Goal: Task Accomplishment & Management: Use online tool/utility

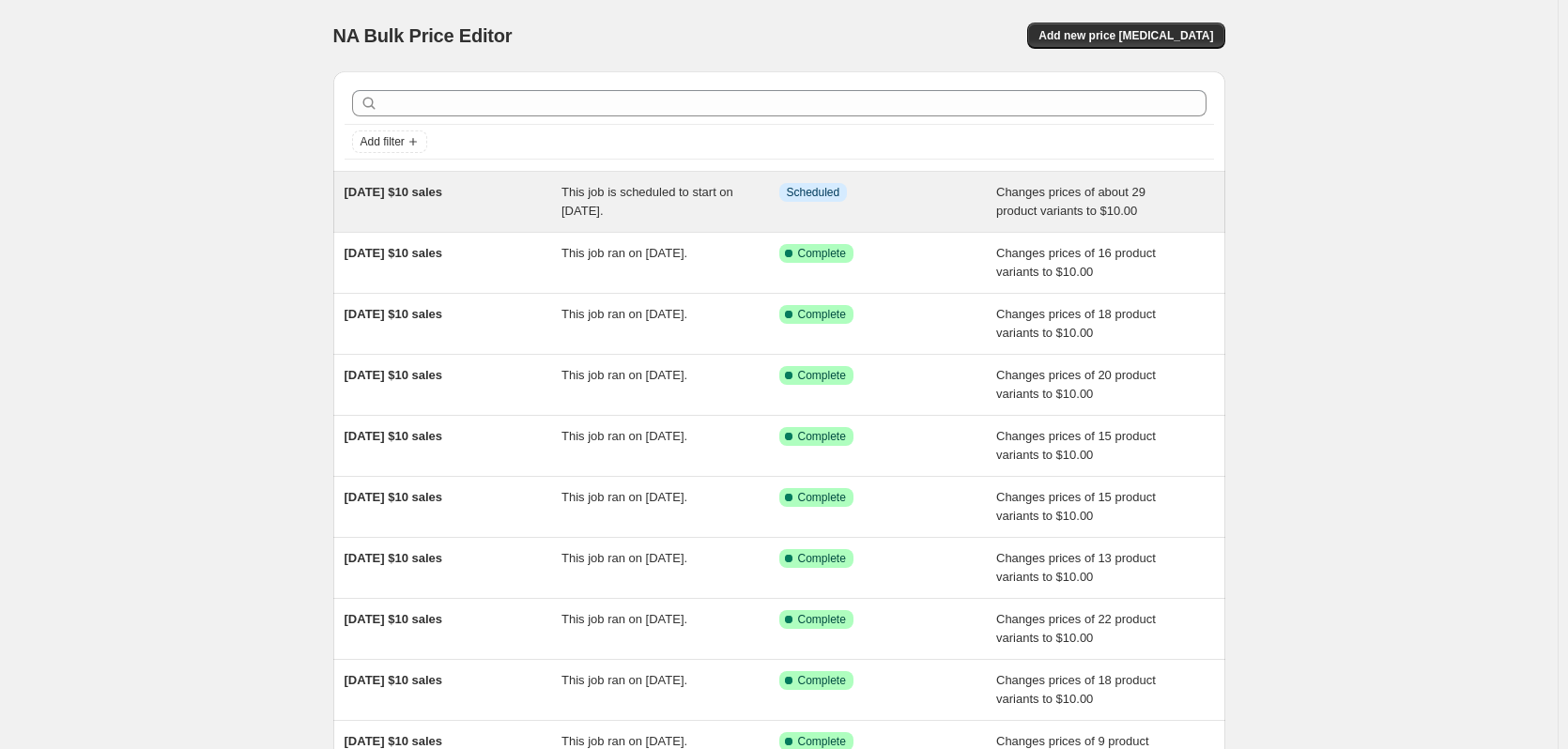
click at [419, 202] on div "[DATE] $10 sales" at bounding box center [453, 202] width 217 height 38
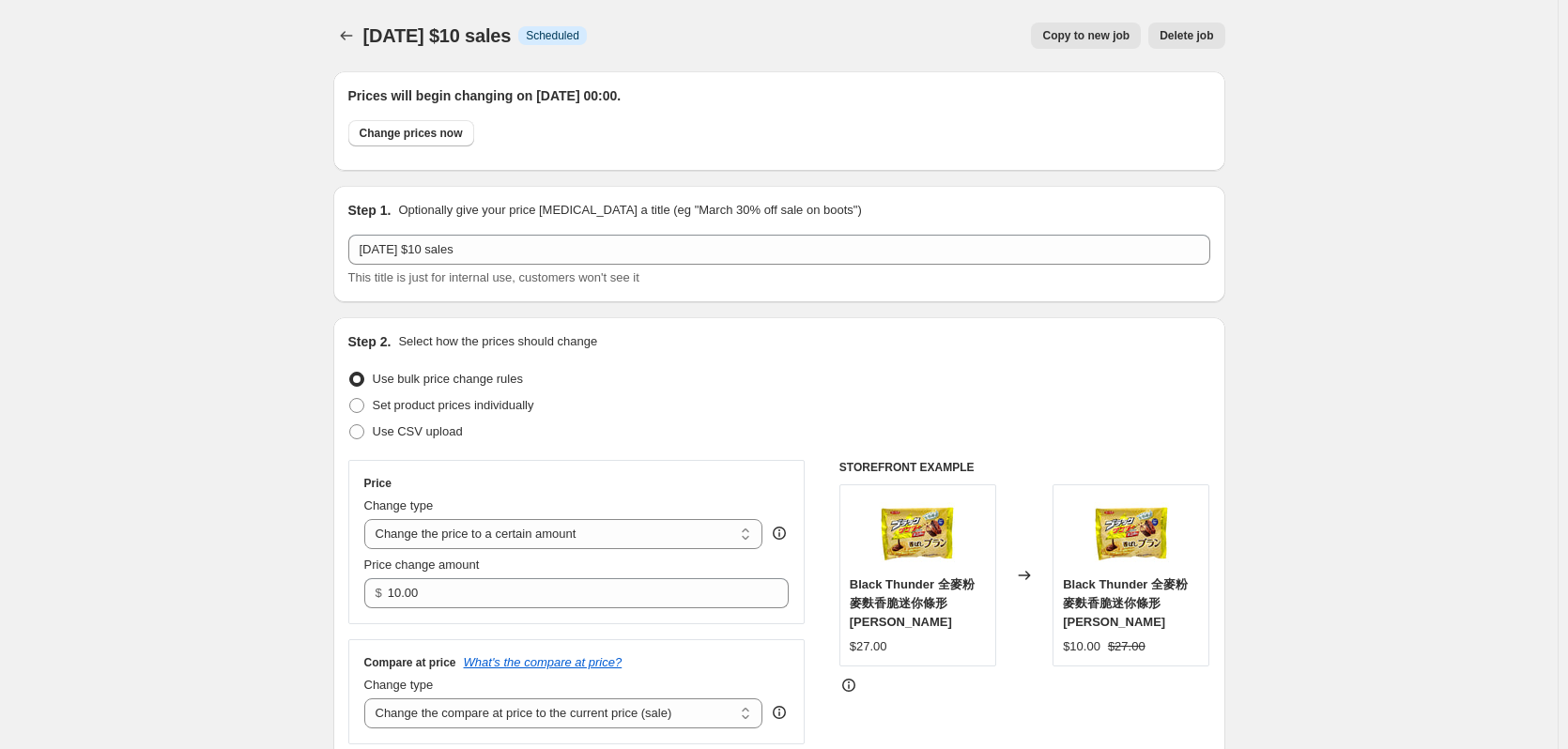
click at [1204, 44] on button "Delete job" at bounding box center [1186, 35] width 76 height 26
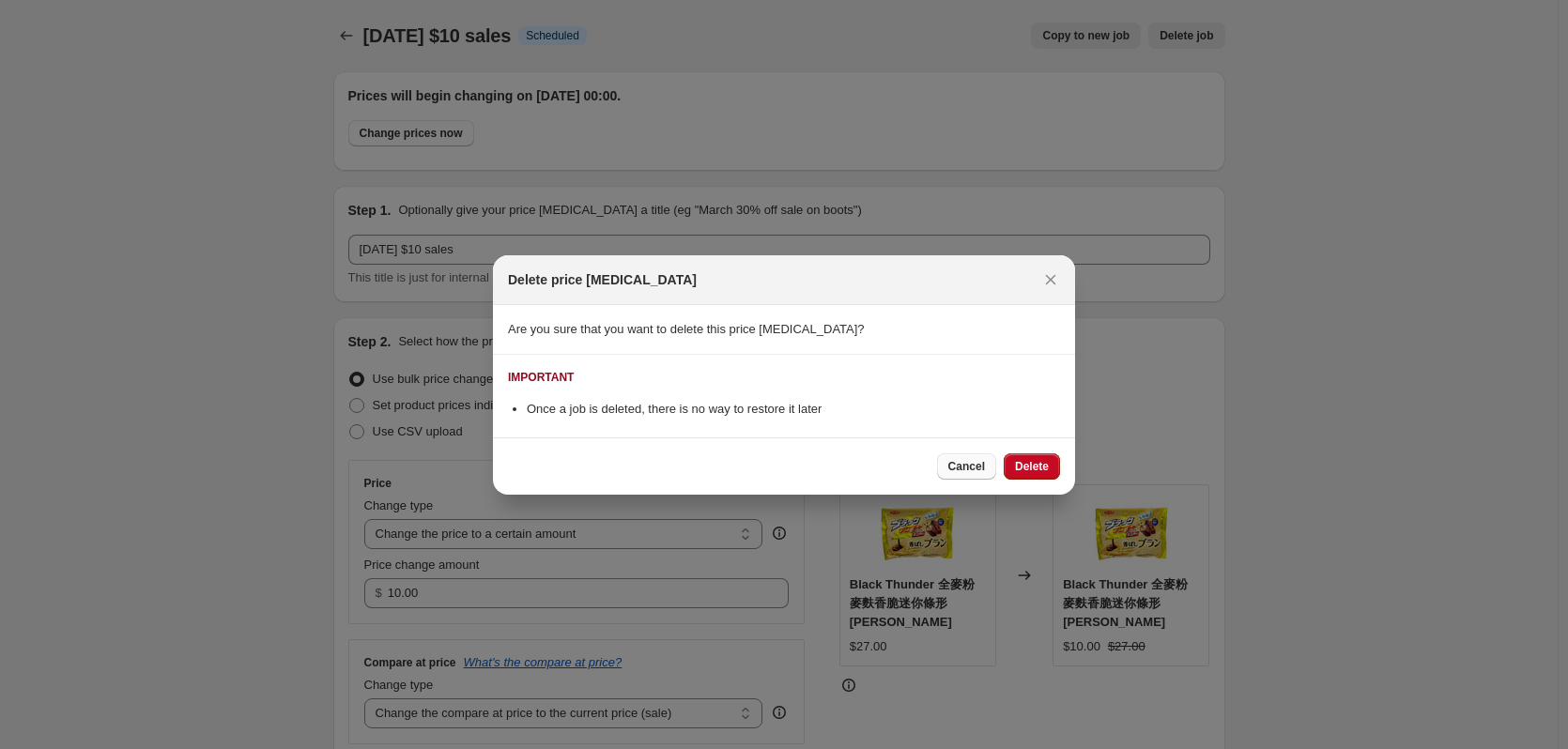
click at [974, 466] on span "Cancel" at bounding box center [966, 466] width 37 height 15
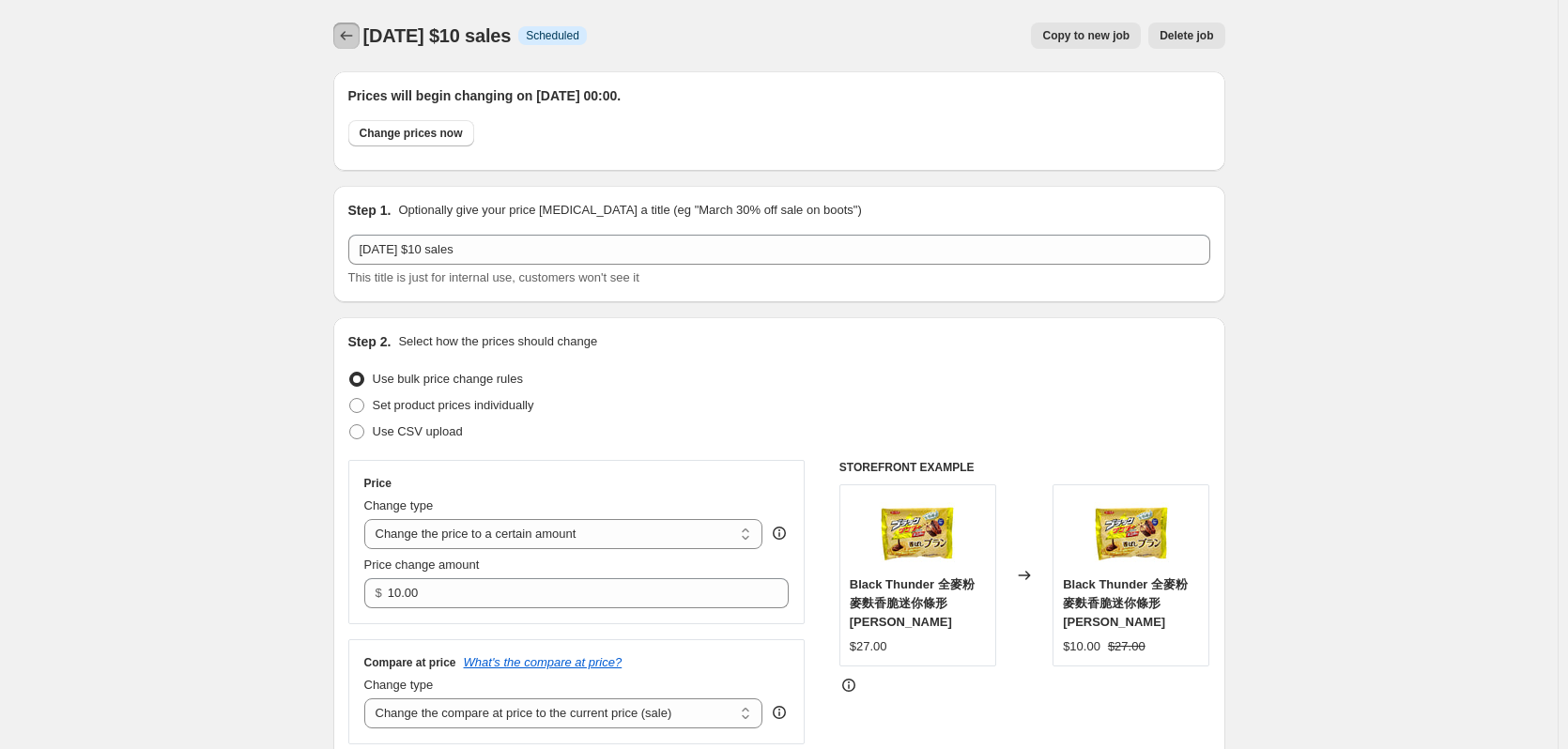
click at [355, 42] on icon "Price change jobs" at bounding box center [345, 35] width 18 height 18
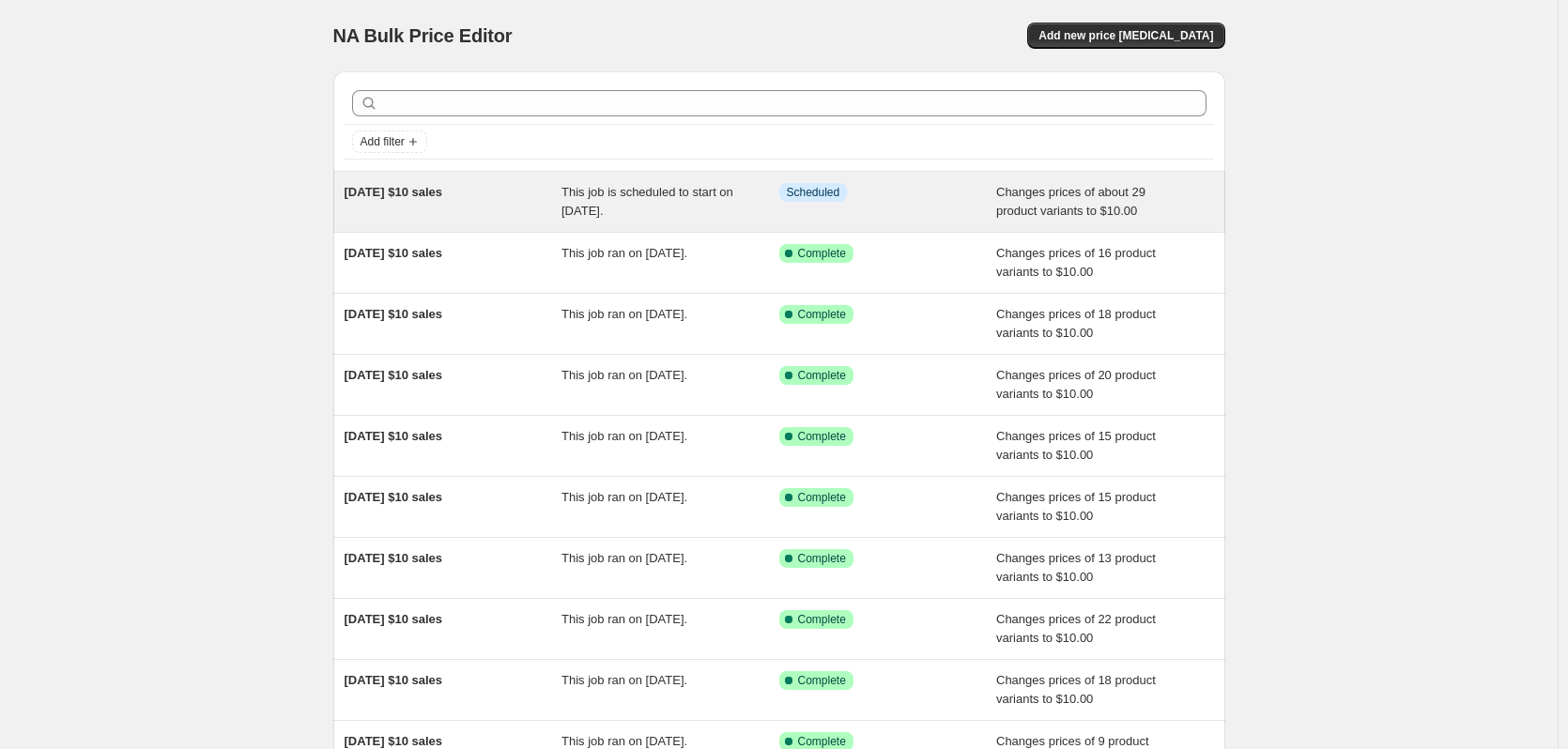
click at [1206, 186] on div "Changes prices of about 29 product variants to $10.00" at bounding box center [1105, 202] width 217 height 38
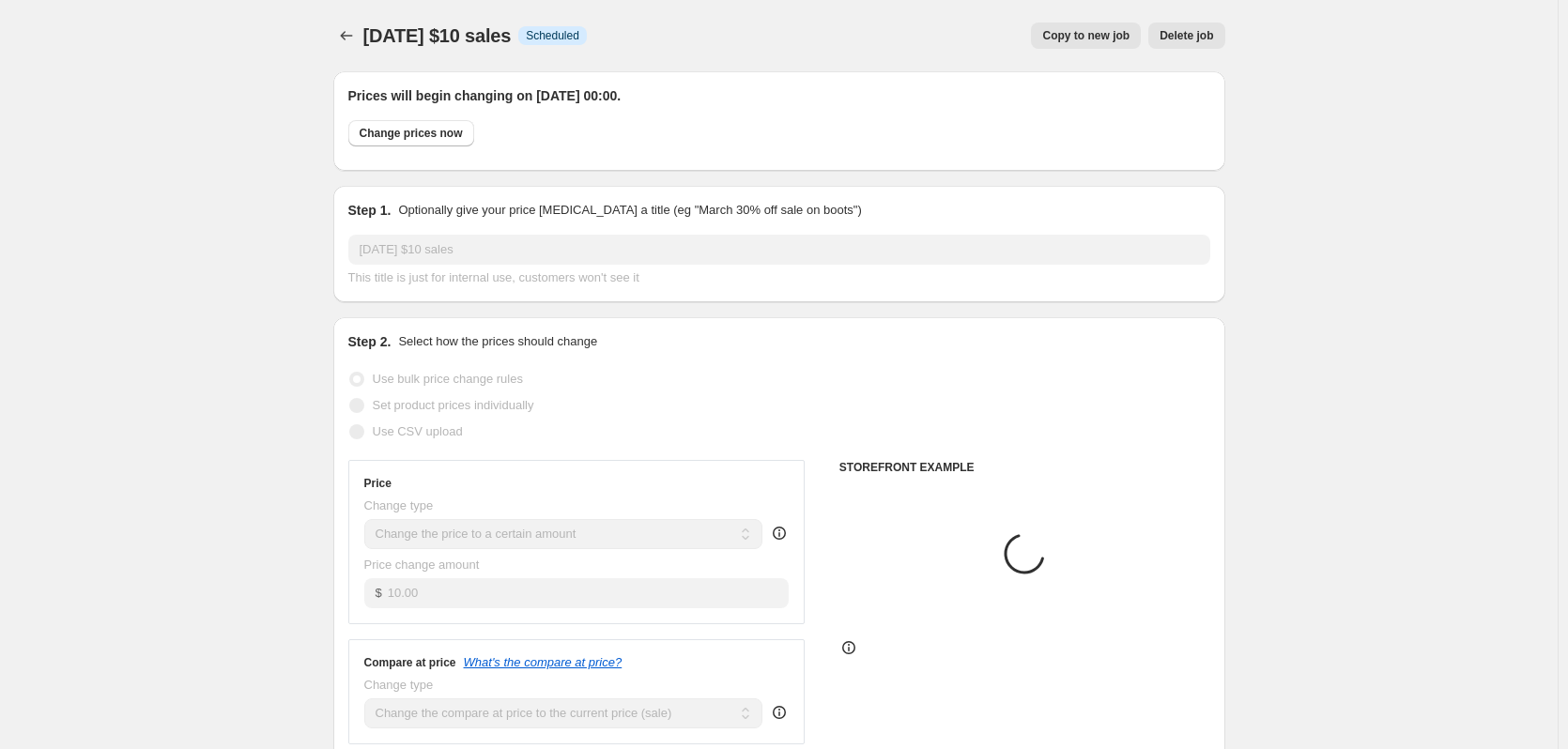
click at [1195, 29] on span "Delete job" at bounding box center [1186, 35] width 53 height 15
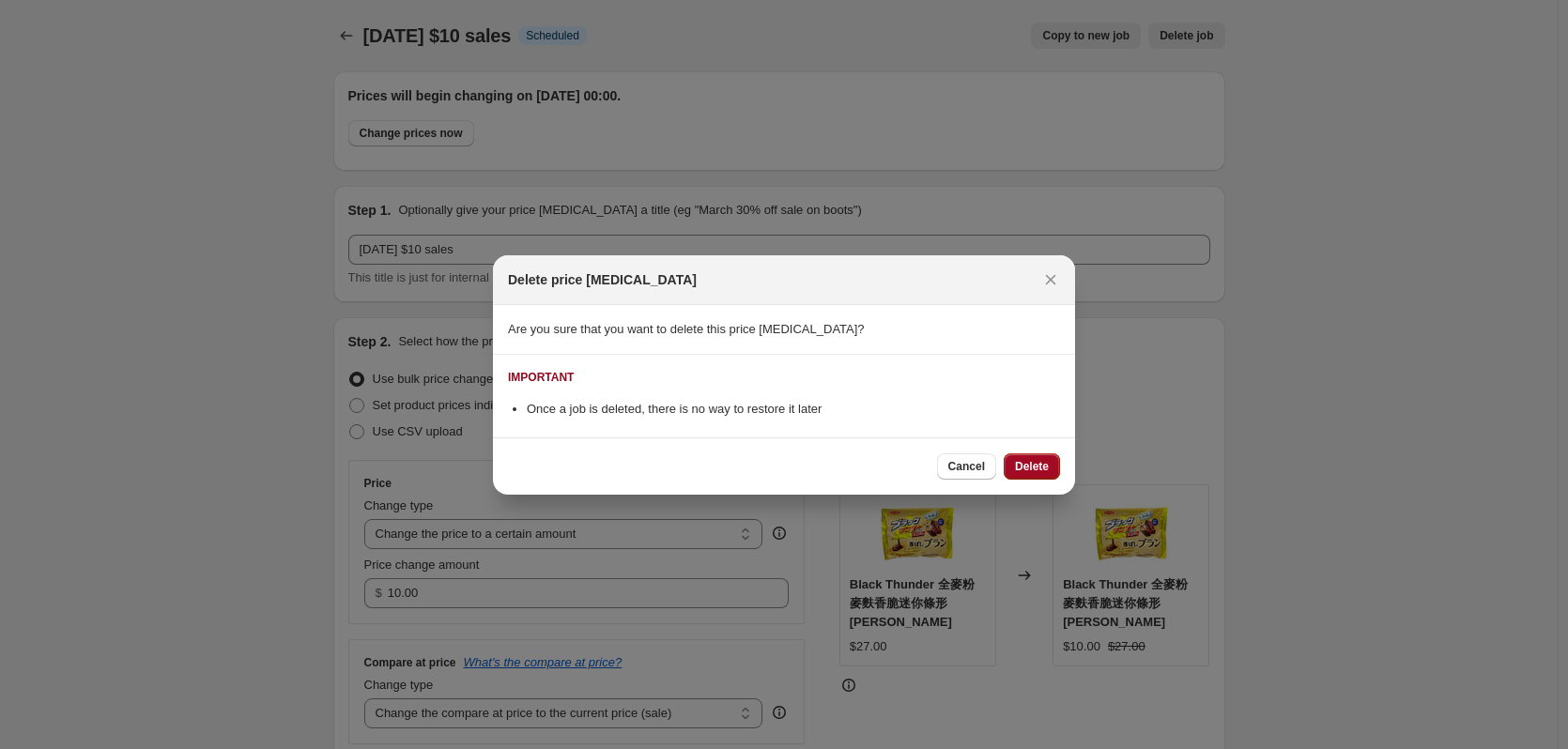
click at [1038, 462] on span "Delete" at bounding box center [1031, 466] width 34 height 15
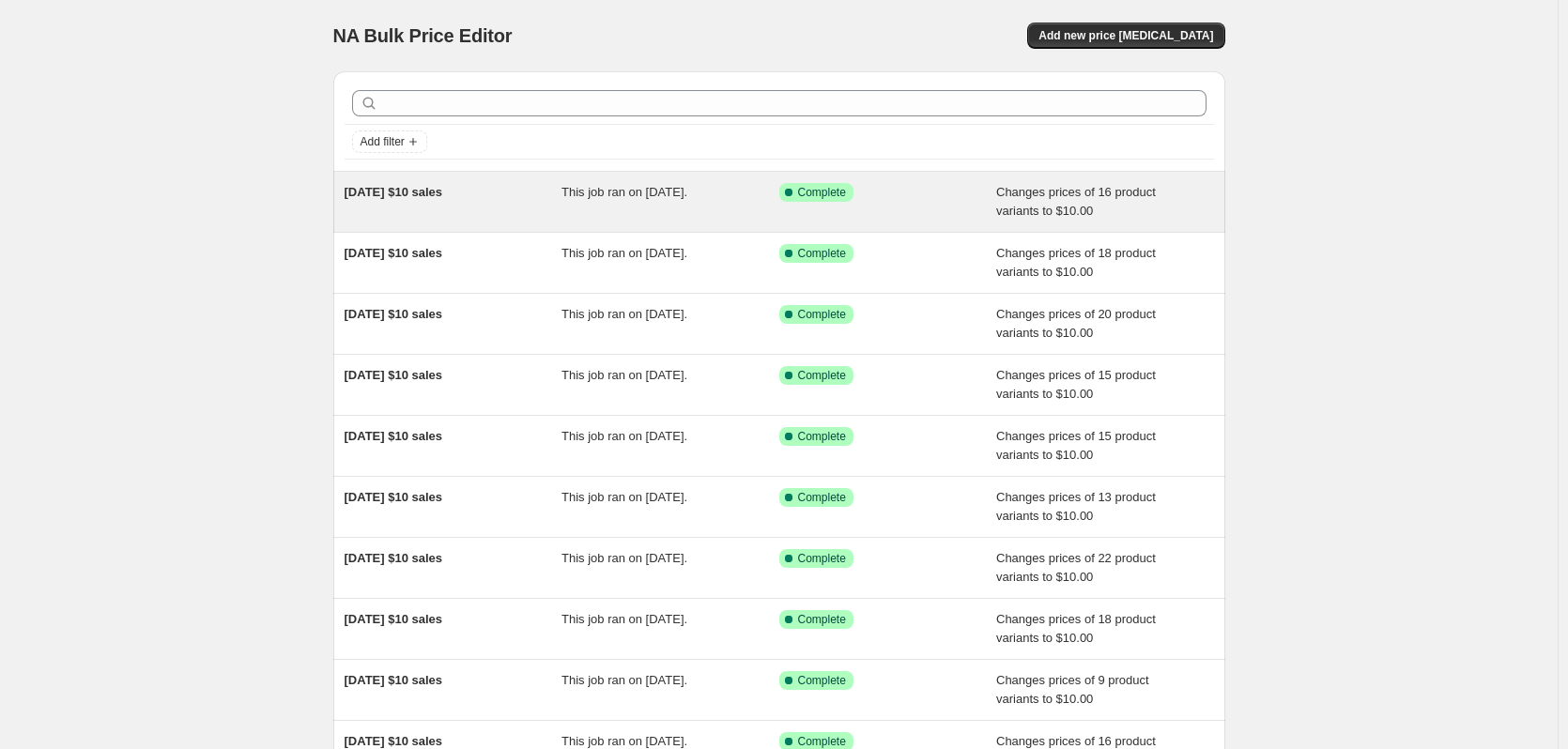
click at [514, 220] on div "[DATE] $10 sales This job ran on [DATE]. Success Complete Complete Changes pric…" at bounding box center [779, 202] width 892 height 60
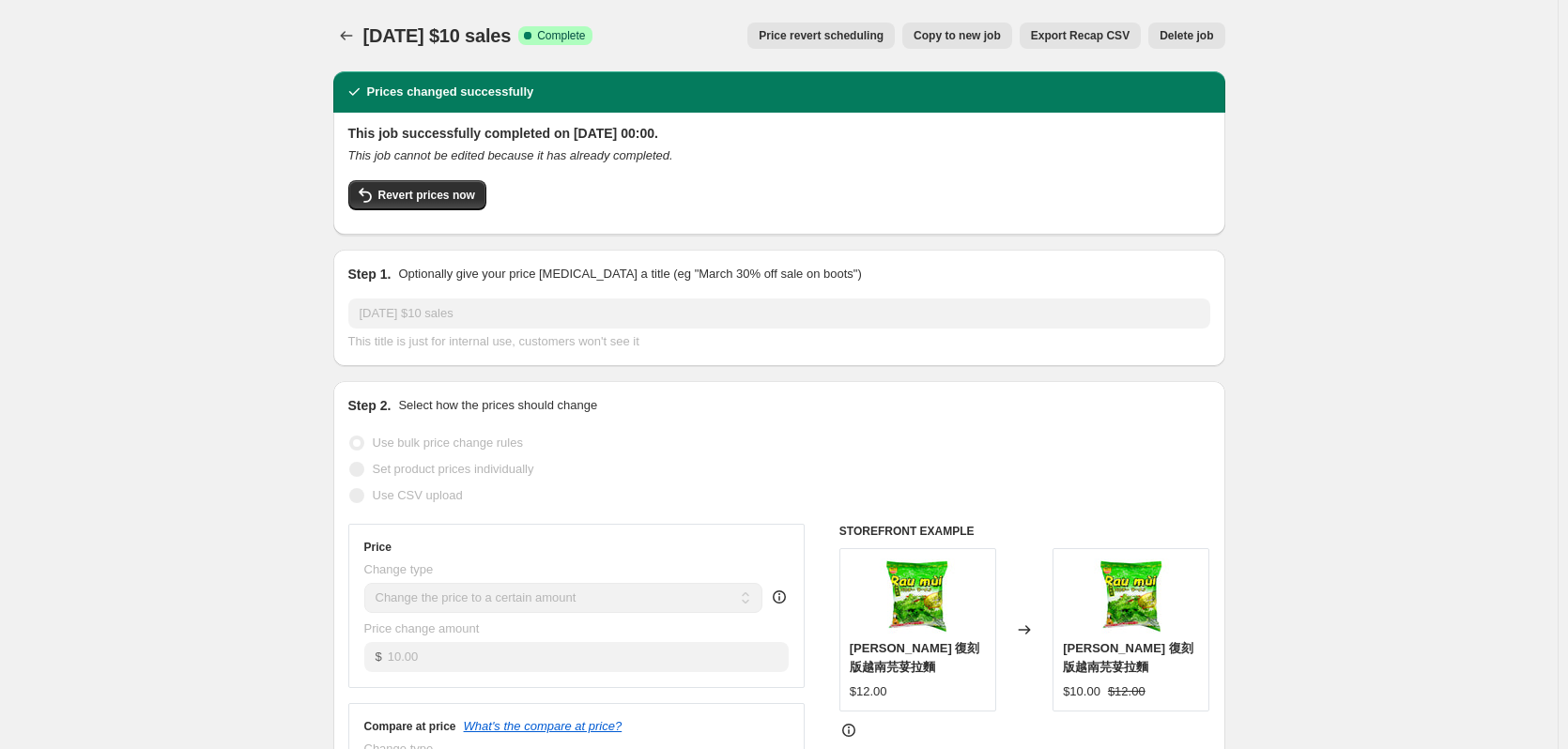
click at [347, 33] on icon "Price change jobs" at bounding box center [345, 35] width 18 height 18
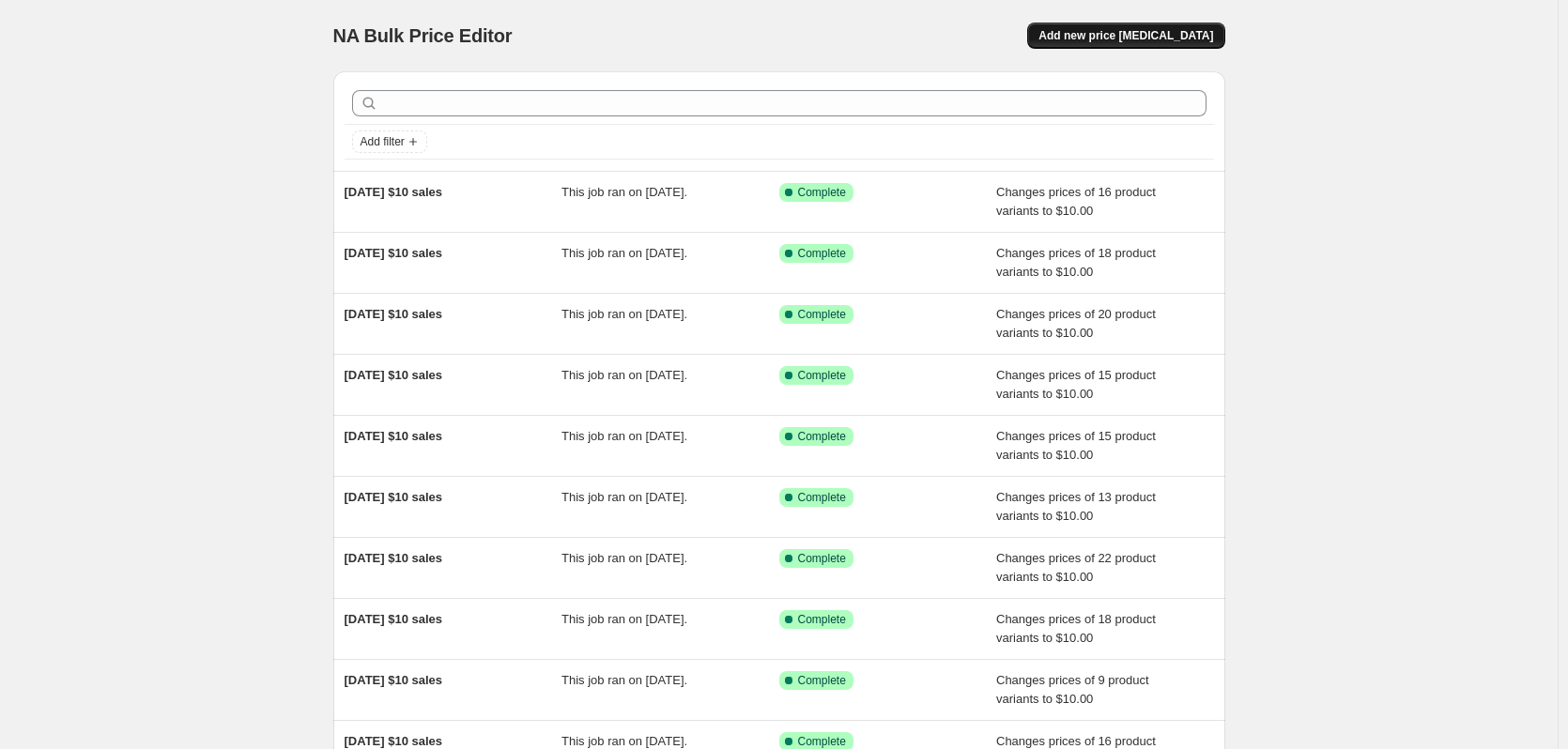
click at [1135, 37] on span "Add new price [MEDICAL_DATA]" at bounding box center [1126, 35] width 175 height 15
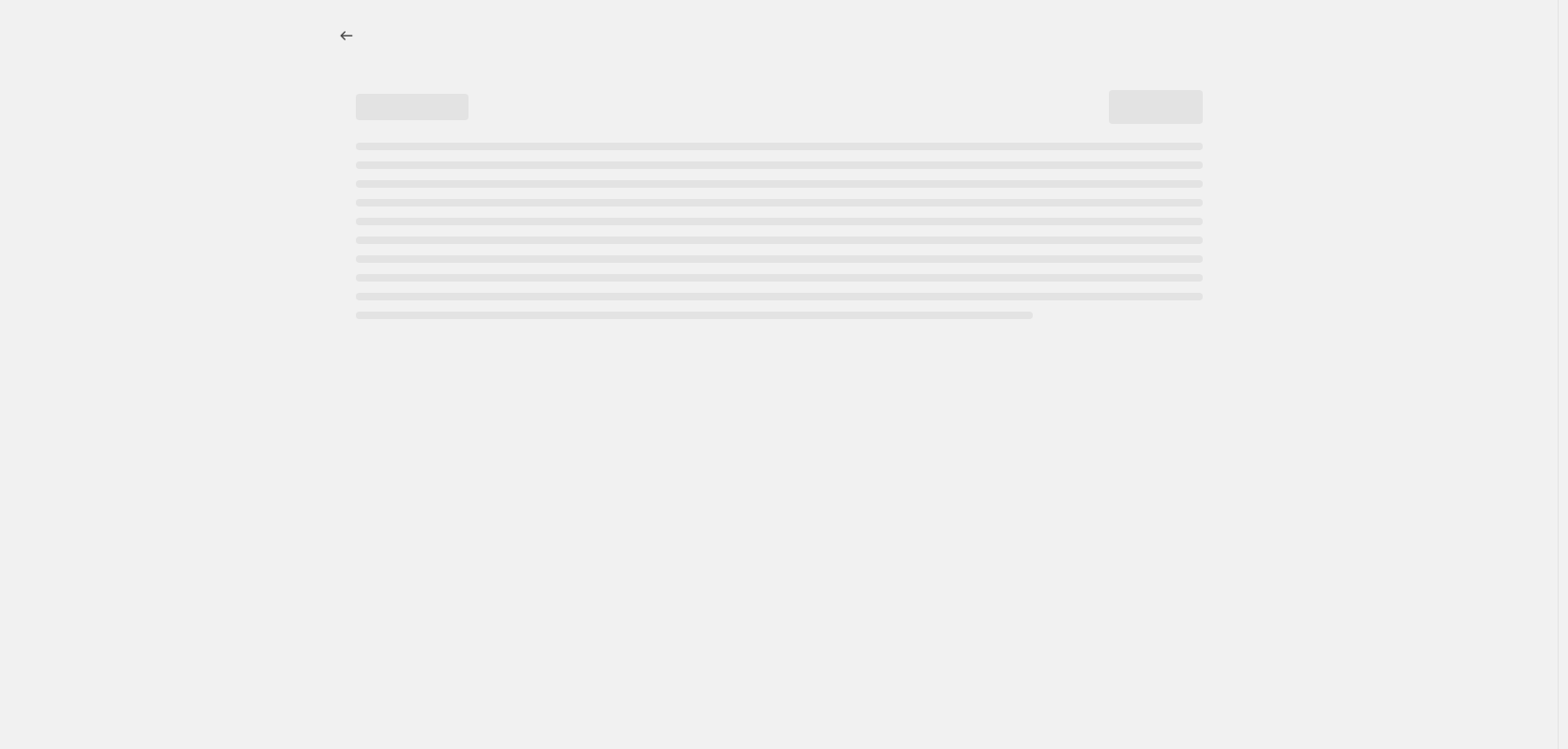
select select "percentage"
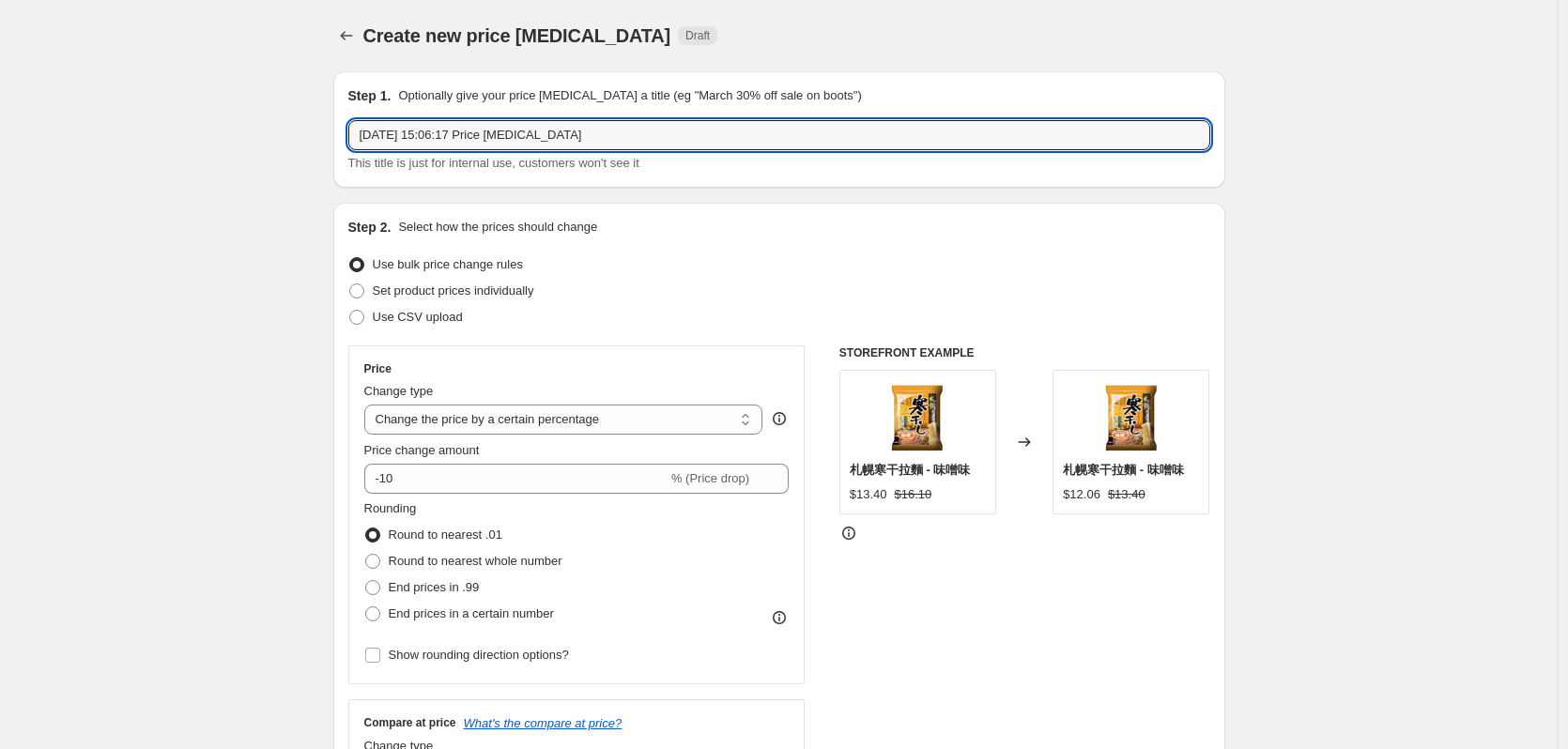
drag, startPoint x: 613, startPoint y: 140, endPoint x: 167, endPoint y: 133, distance: 446.1
paste input "[DATE] $10 sales"
click at [378, 133] on input "[DATE] $10 sales" at bounding box center [779, 135] width 862 height 30
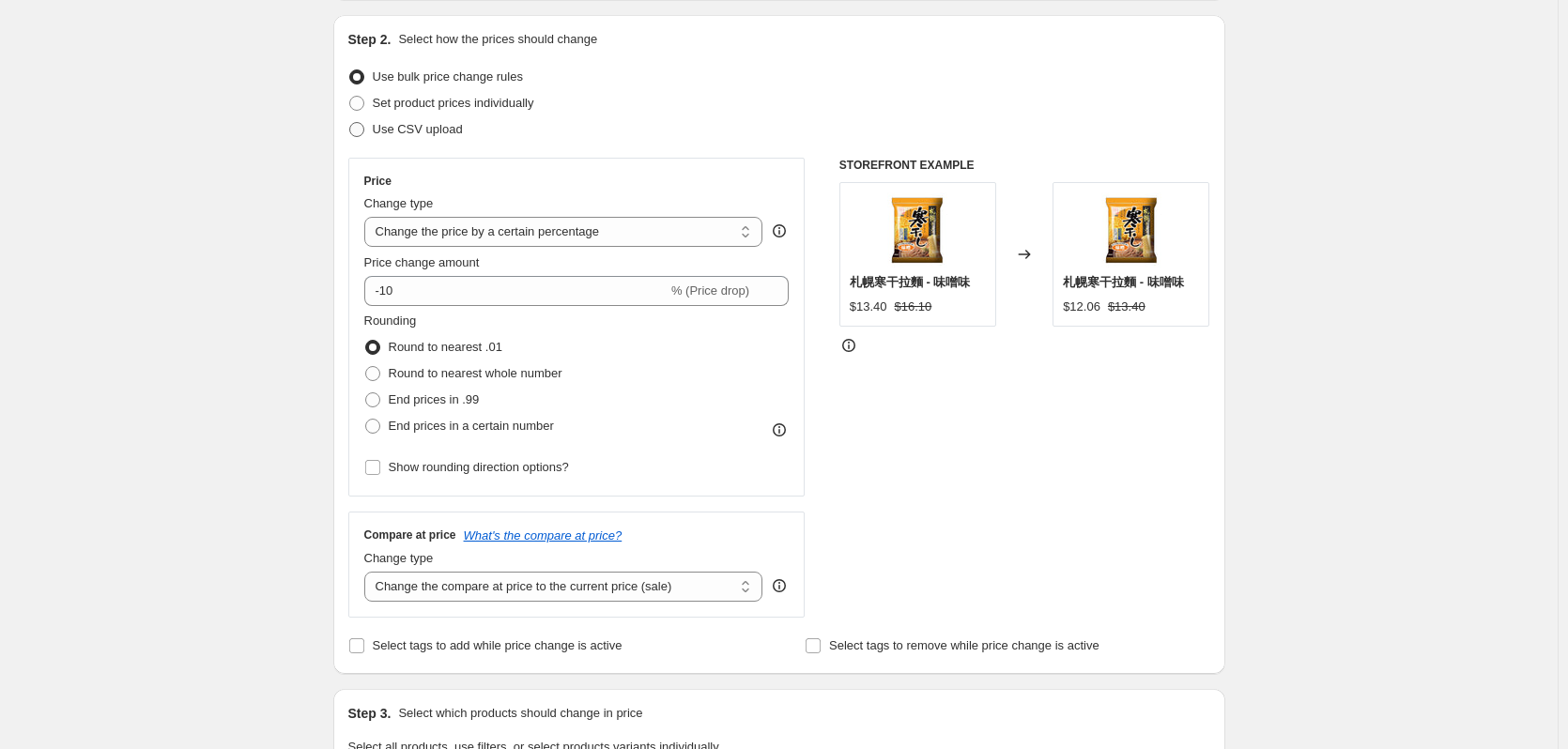
type input "[DATE] $10 sales"
click at [420, 126] on span "Use CSV upload" at bounding box center [417, 129] width 90 height 15
click at [350, 123] on input "Use CSV upload" at bounding box center [349, 122] width 1 height 1
radio input "true"
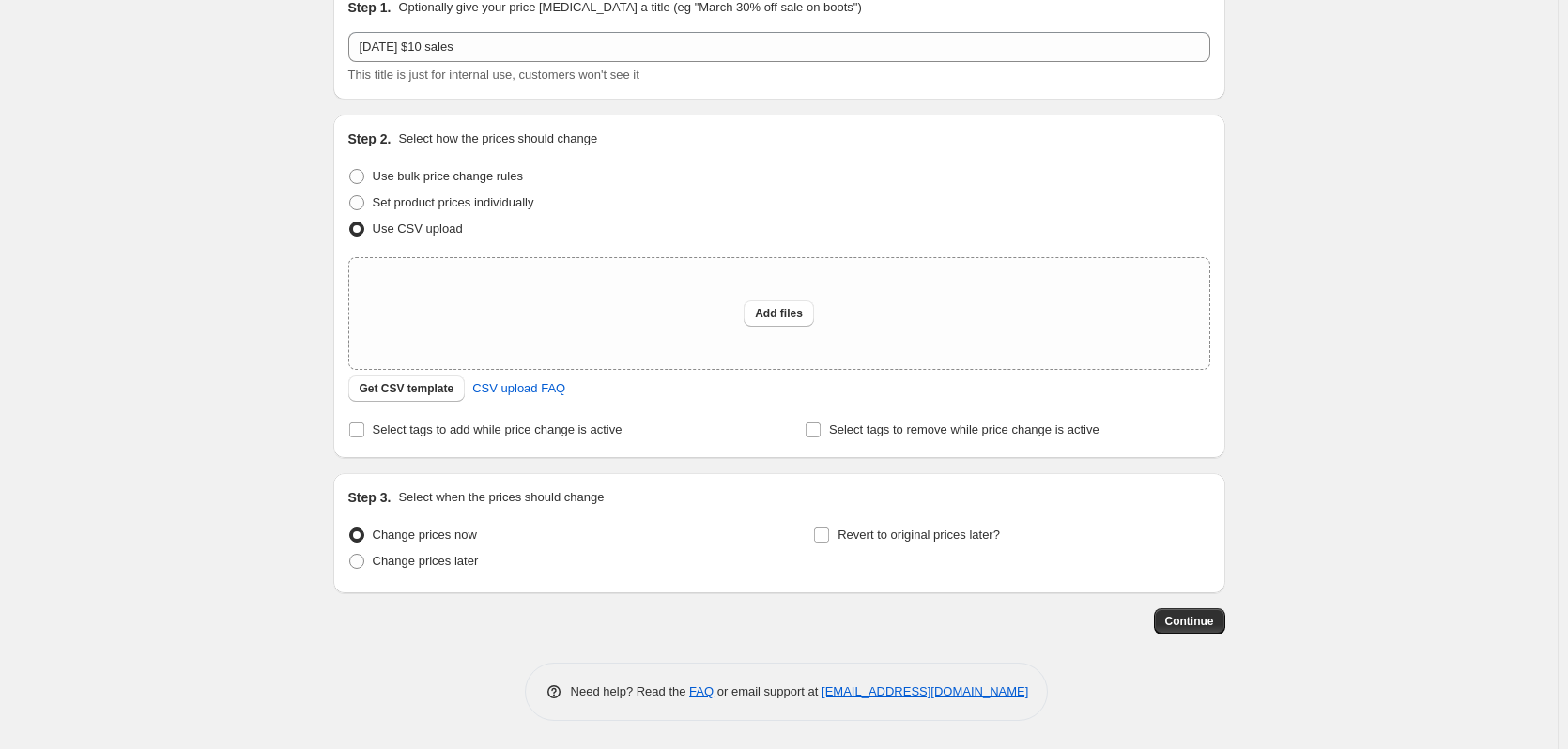
scroll to position [88, 0]
click at [407, 172] on span "Use bulk price change rules" at bounding box center [447, 176] width 150 height 15
click at [350, 170] on input "Use bulk price change rules" at bounding box center [349, 169] width 1 height 1
radio input "true"
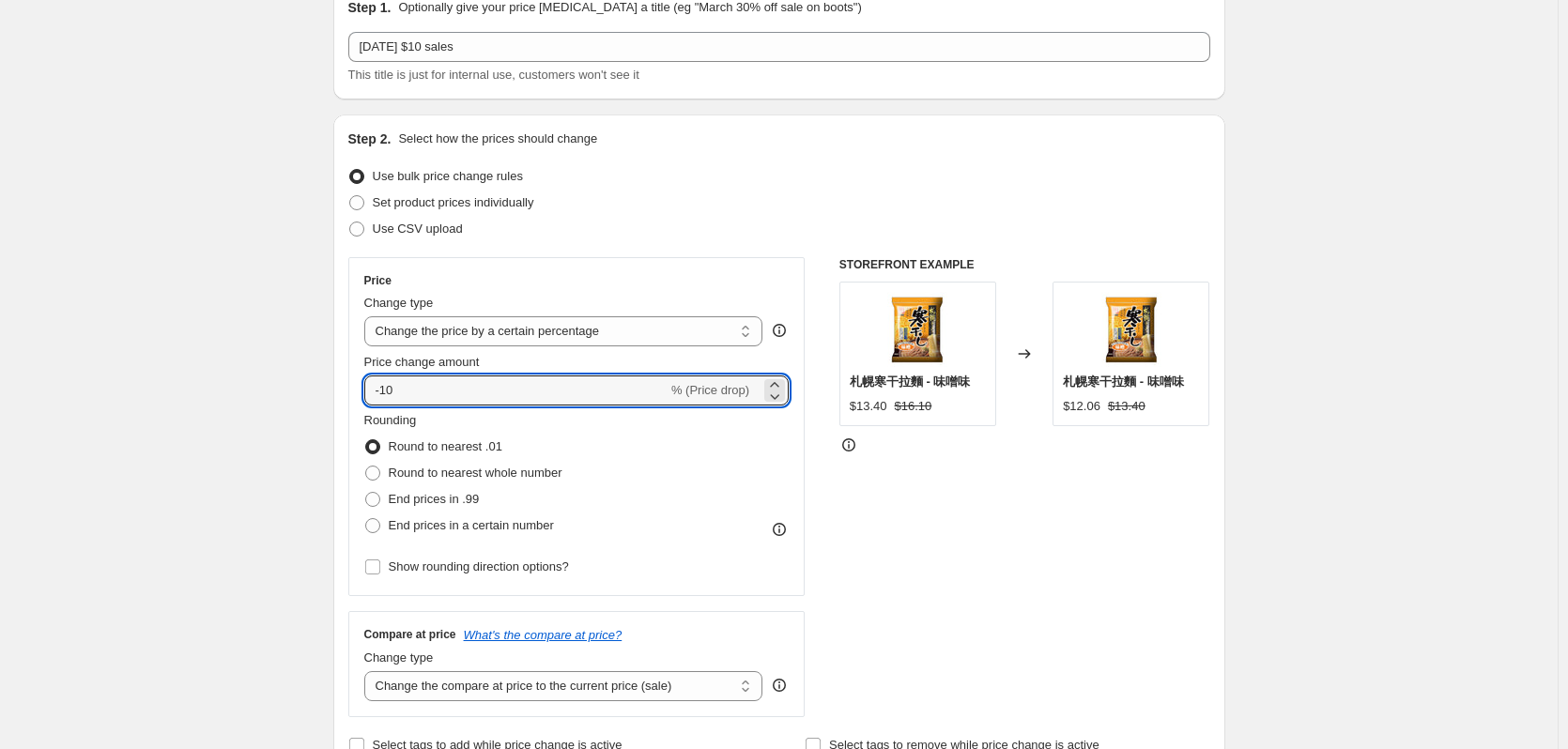
drag, startPoint x: 420, startPoint y: 388, endPoint x: 288, endPoint y: 393, distance: 132.1
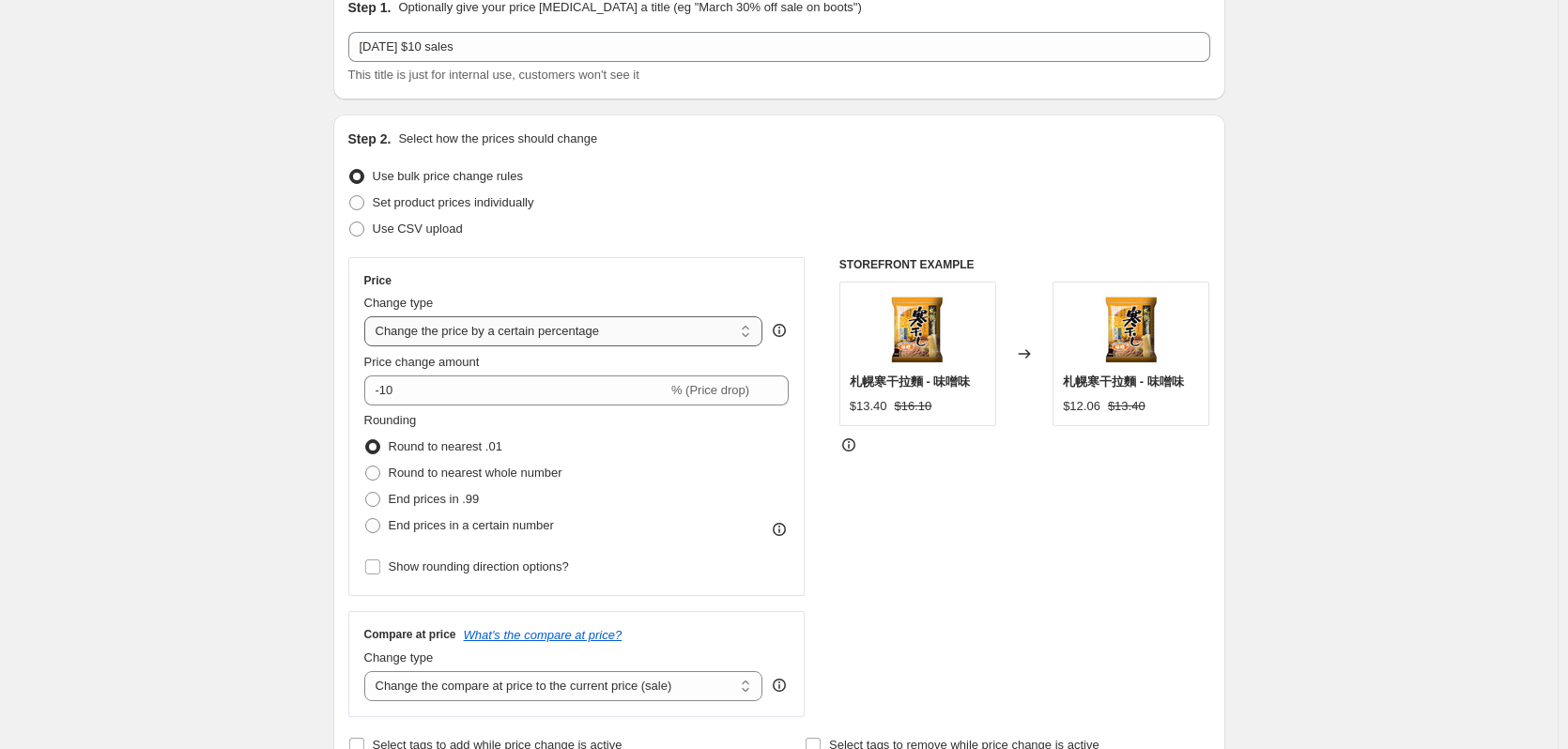
click at [515, 336] on select "Change the price to a certain amount Change the price by a certain amount Chang…" at bounding box center [563, 331] width 399 height 30
select select "to"
click at [368, 316] on select "Change the price to a certain amount Change the price by a certain amount Chang…" at bounding box center [563, 331] width 399 height 30
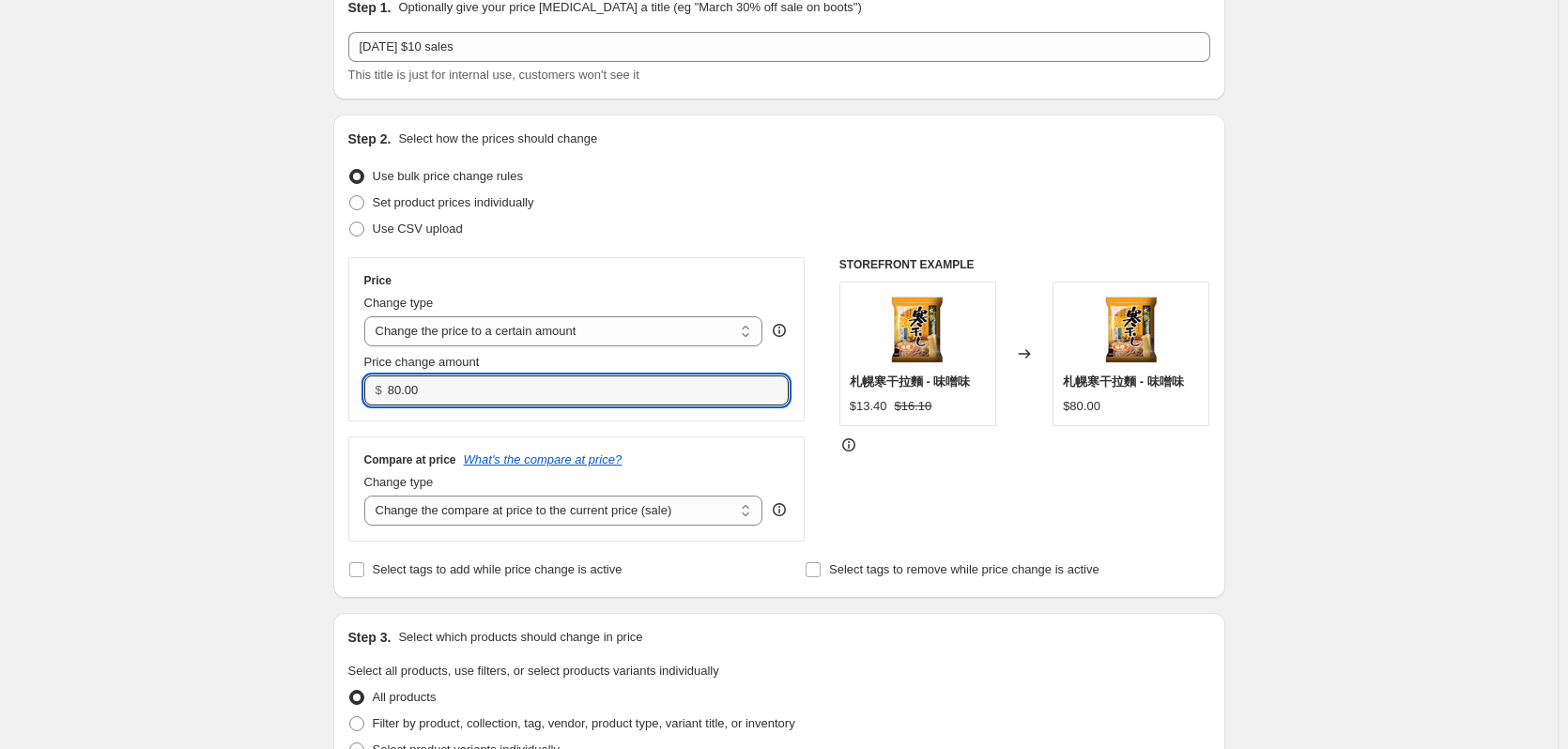
drag, startPoint x: 468, startPoint y: 384, endPoint x: 278, endPoint y: 392, distance: 190.2
click at [351, 387] on div "Step 2. Select how the prices should change Use bulk price change rules Set pro…" at bounding box center [779, 356] width 892 height 483
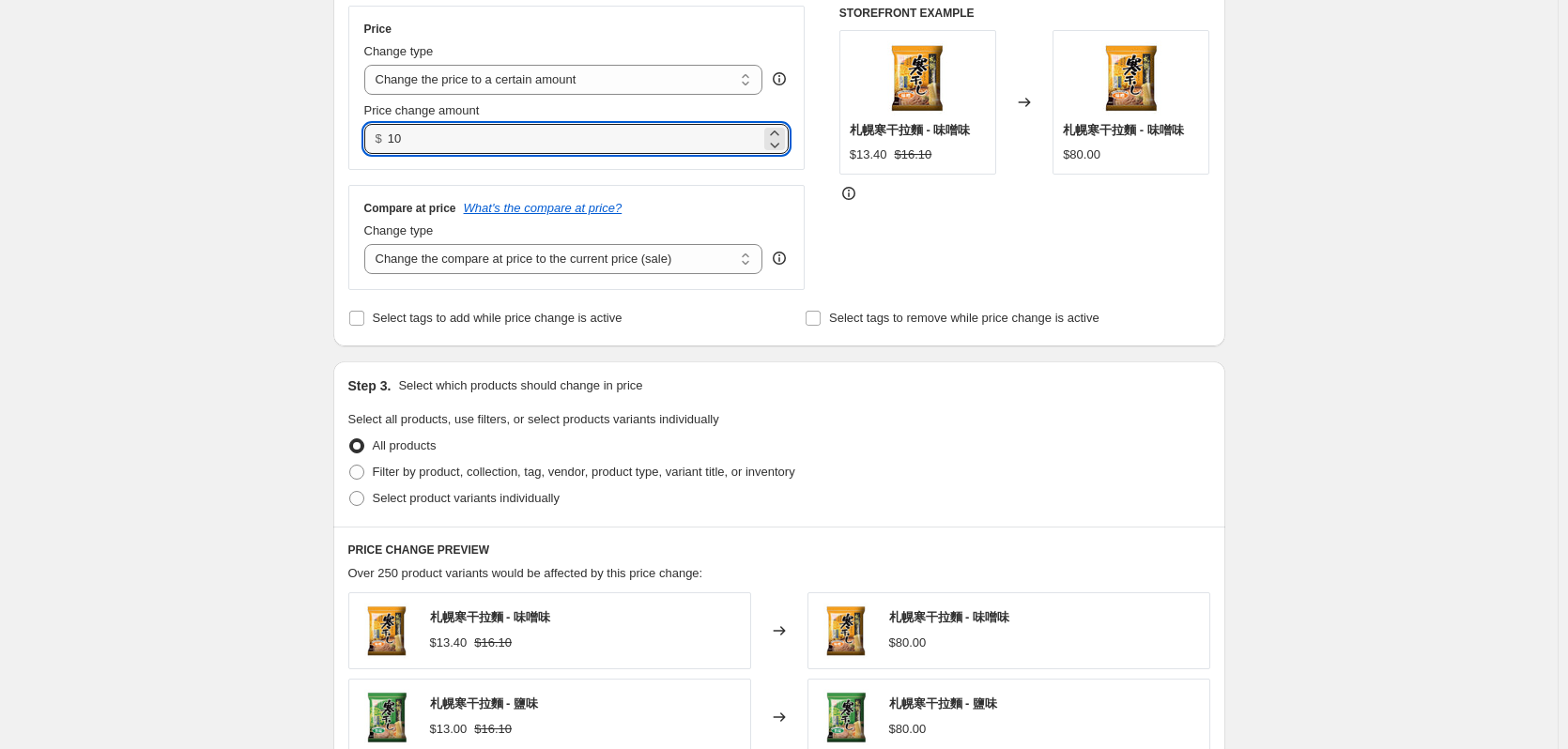
scroll to position [464, 0]
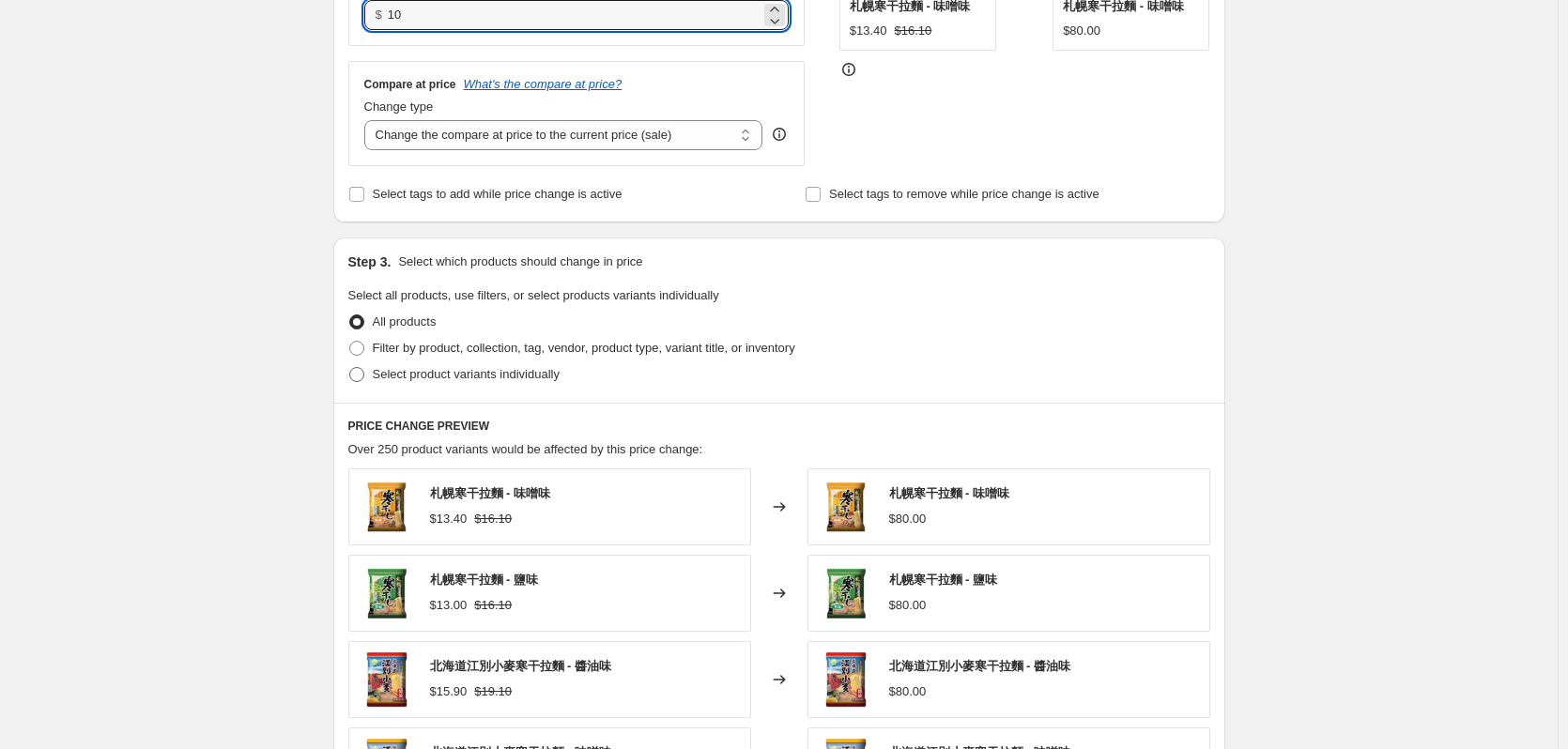
type input "10.00"
click at [441, 379] on span "Select product variants individually" at bounding box center [466, 374] width 187 height 15
click at [350, 368] on input "Select product variants individually" at bounding box center [349, 367] width 1 height 1
radio input "true"
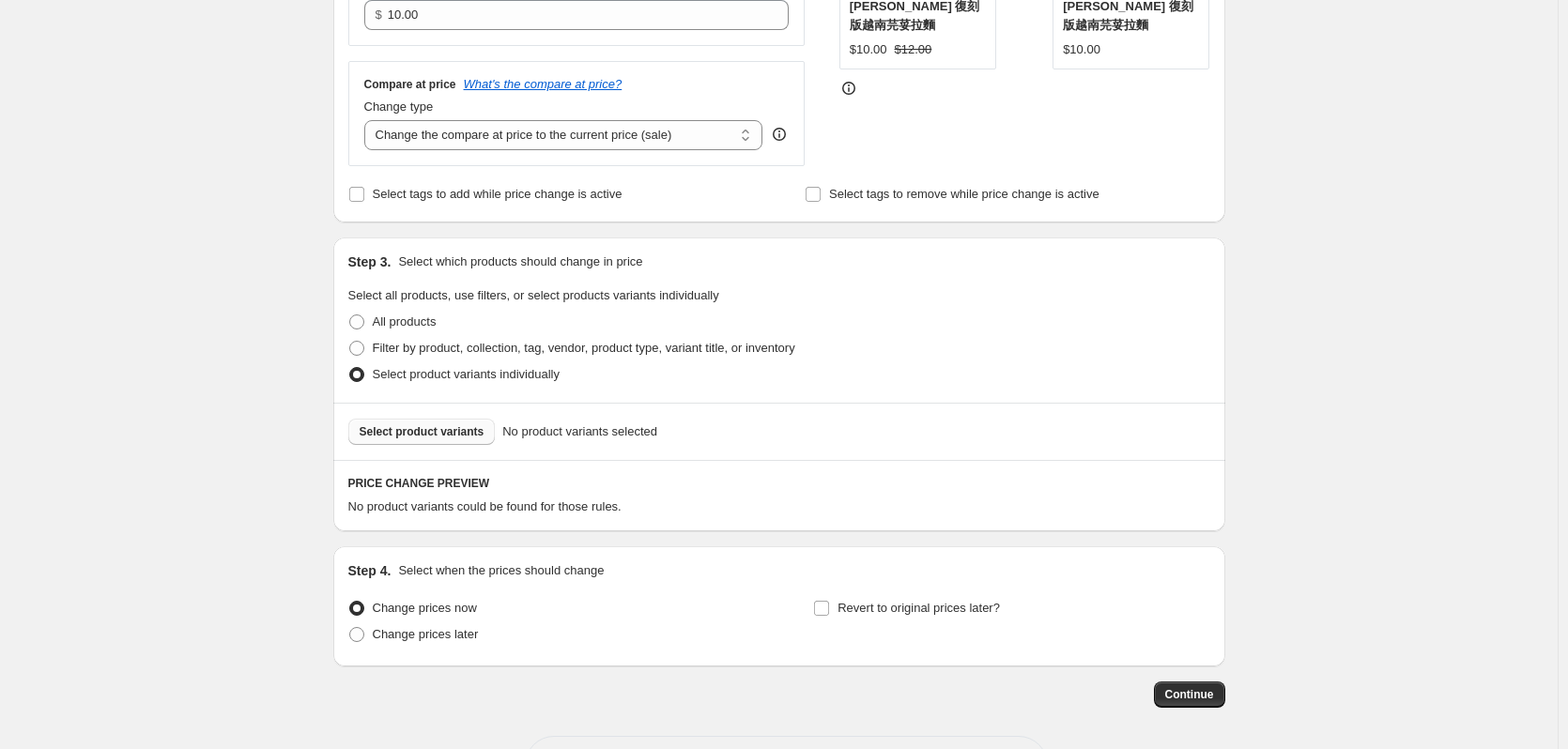
click at [443, 434] on span "Select product variants" at bounding box center [422, 431] width 125 height 15
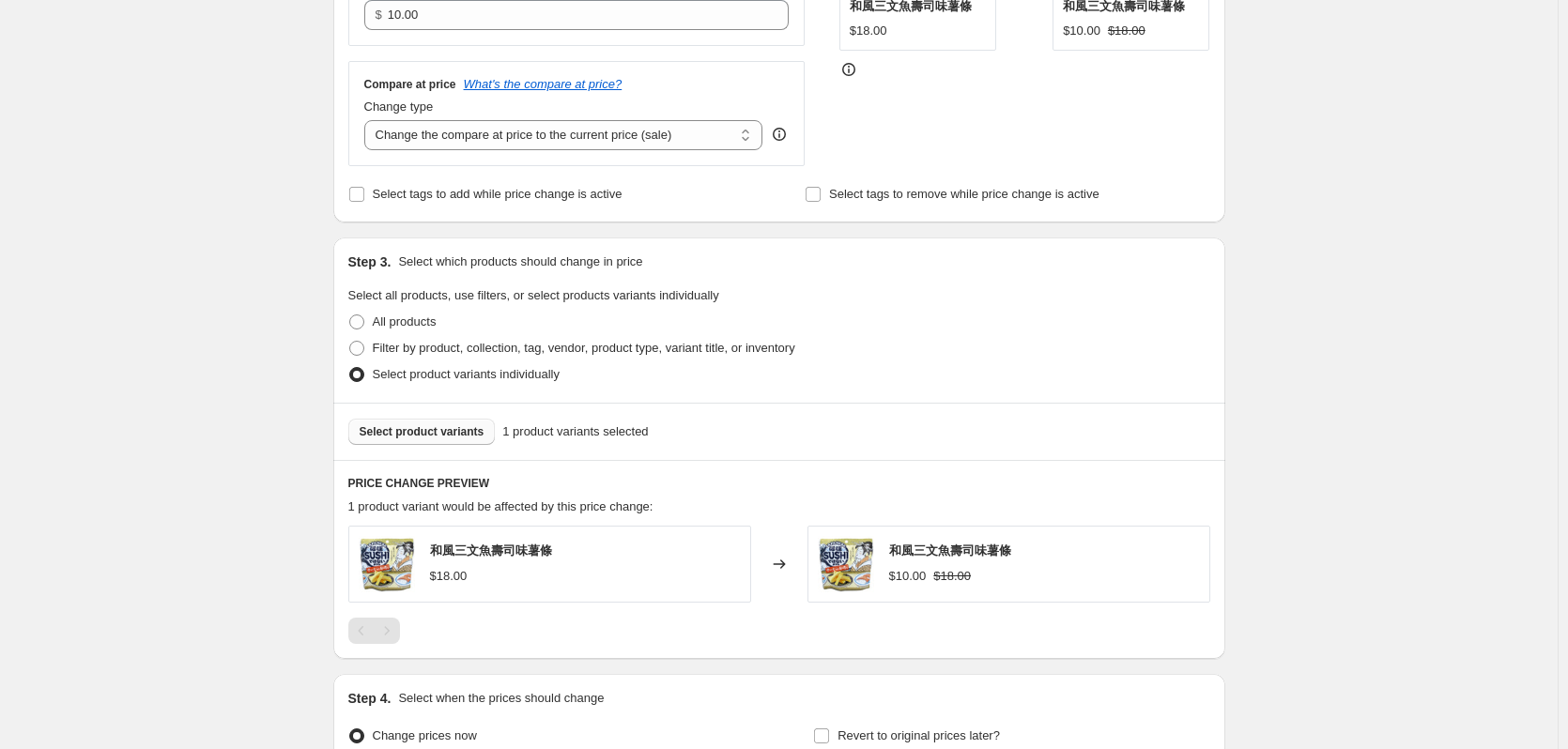
click at [440, 433] on span "Select product variants" at bounding box center [422, 431] width 125 height 15
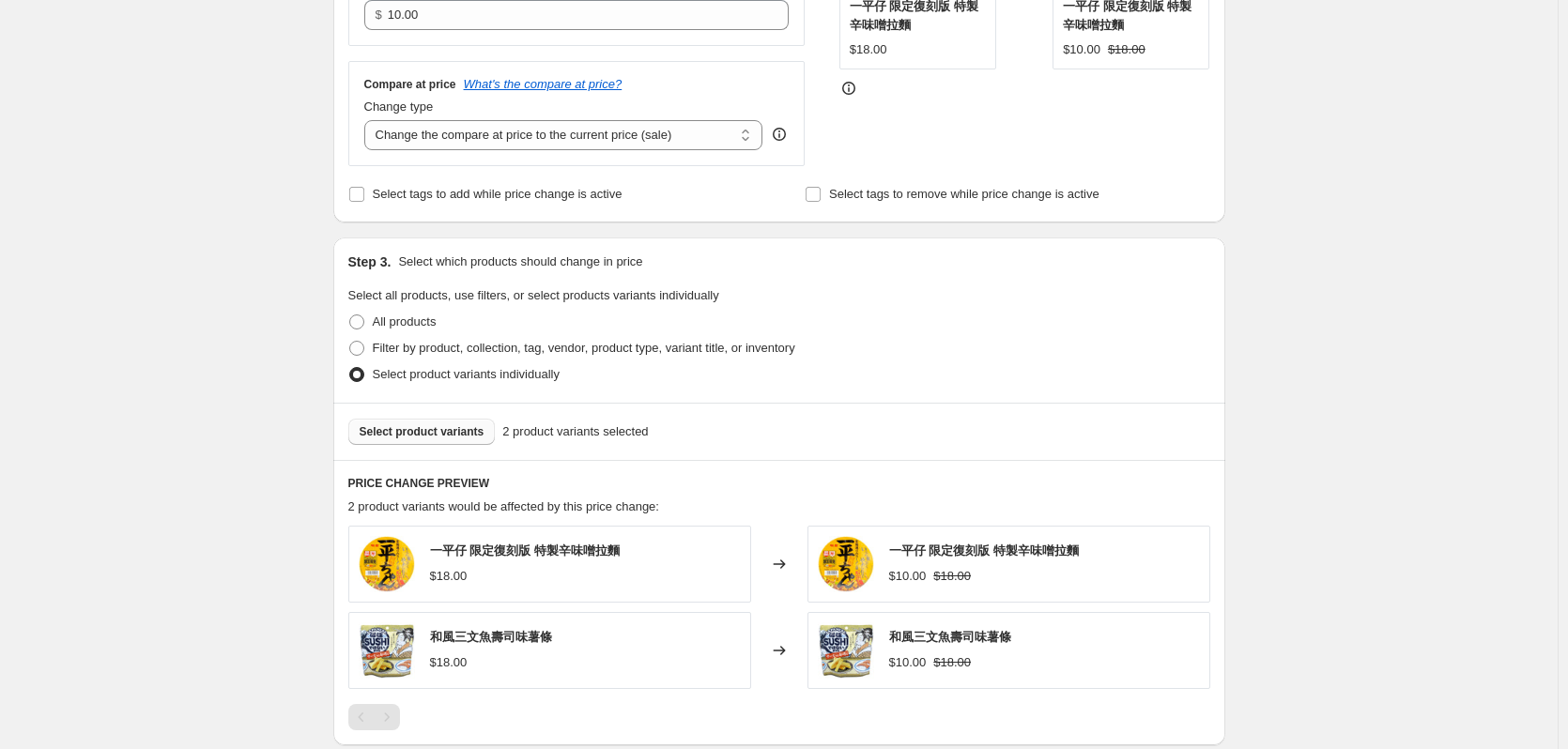
click at [428, 435] on span "Select product variants" at bounding box center [422, 431] width 125 height 15
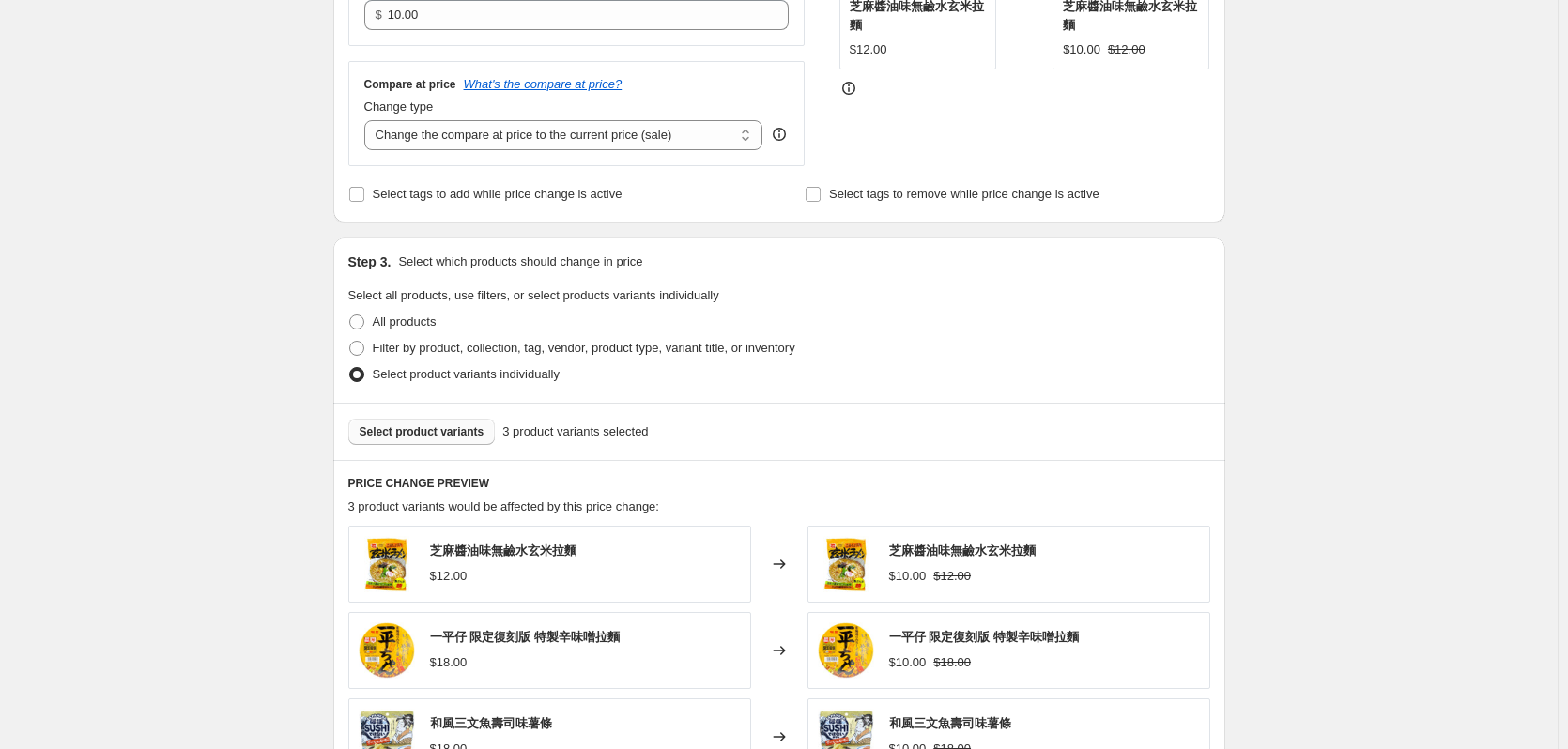
click at [452, 432] on span "Select product variants" at bounding box center [422, 431] width 125 height 15
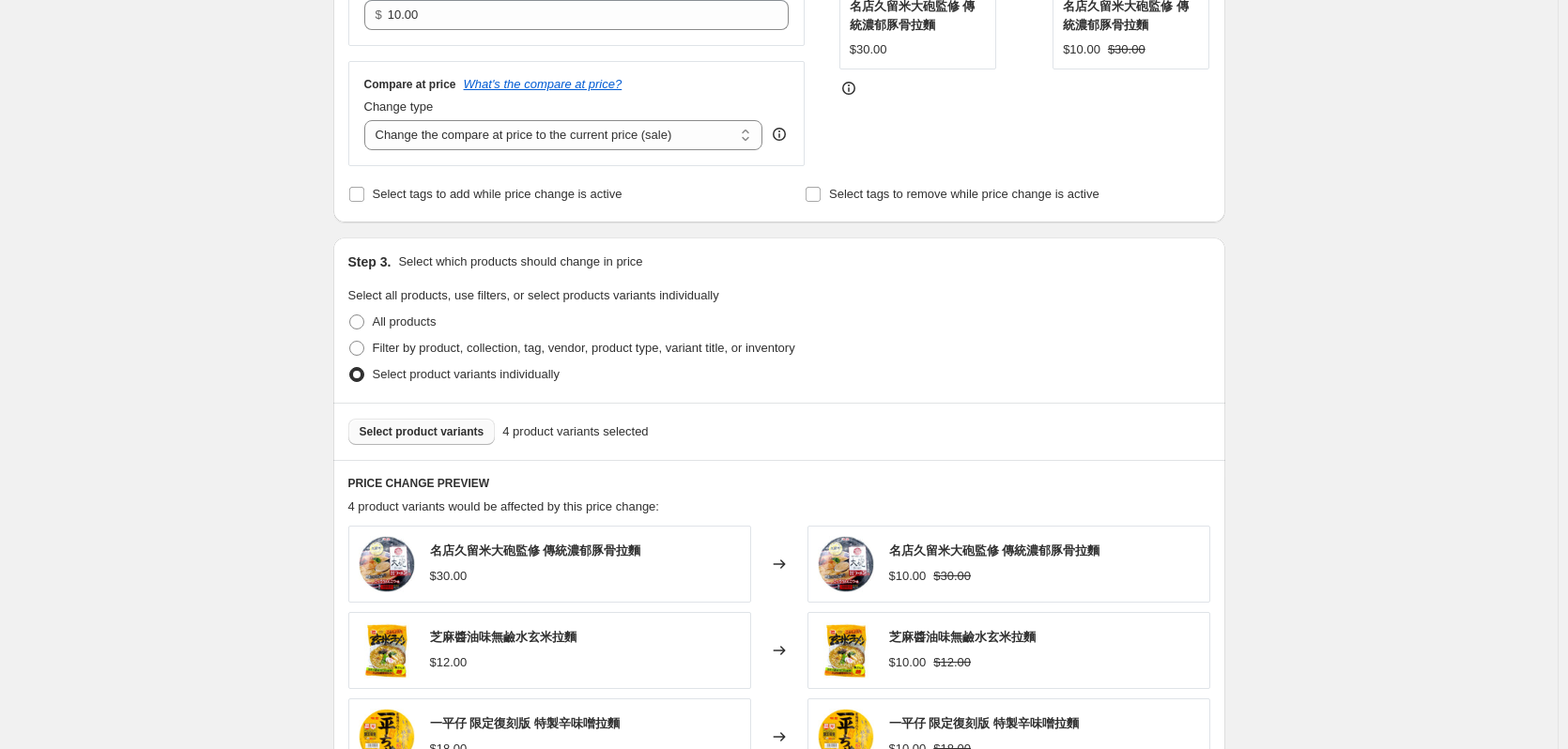
click at [448, 432] on span "Select product variants" at bounding box center [422, 431] width 125 height 15
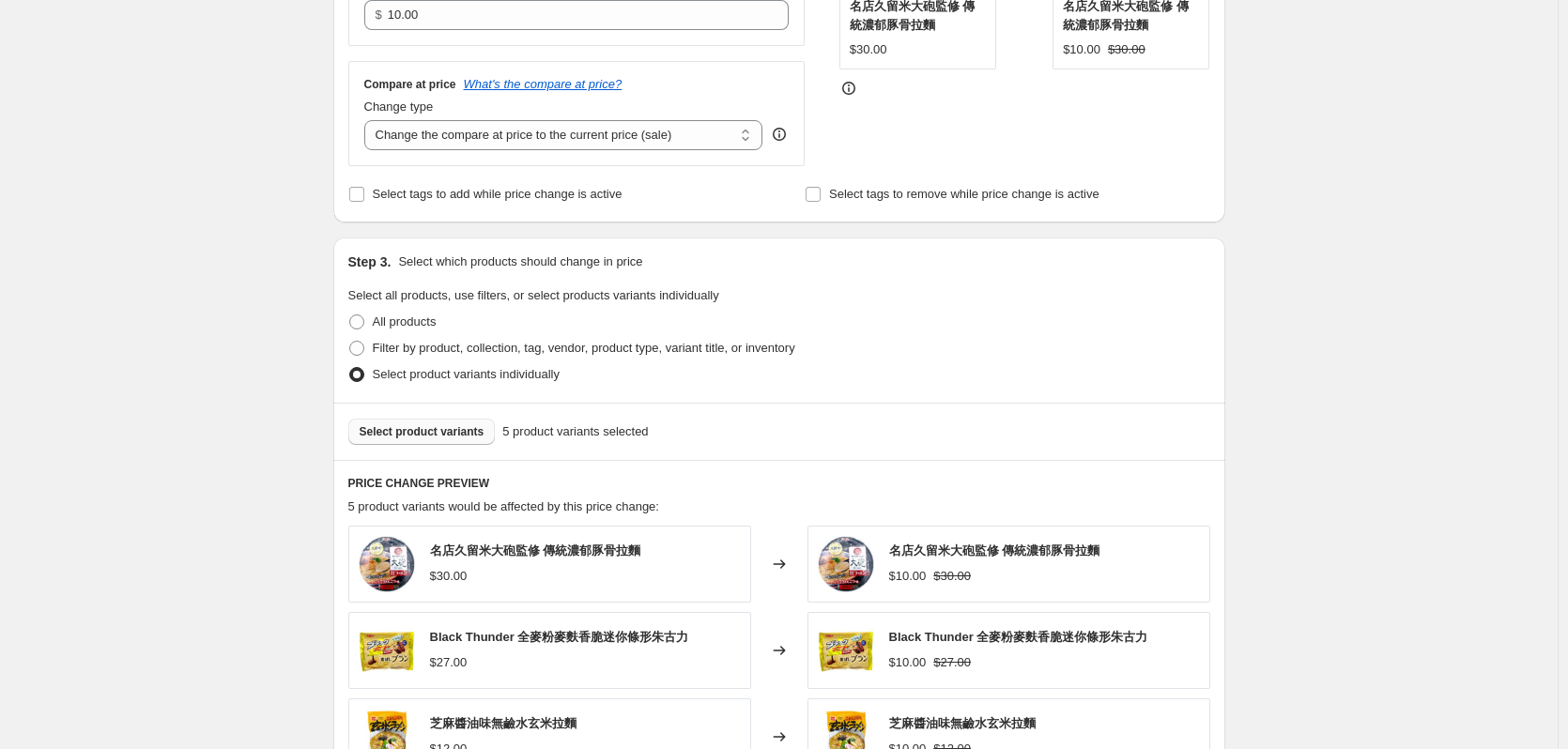
click at [442, 420] on button "Select product variants" at bounding box center [422, 432] width 147 height 26
click at [456, 440] on span "Select product variants" at bounding box center [422, 431] width 125 height 15
click at [442, 414] on div "Select product variants 7 product variants selected" at bounding box center [779, 431] width 892 height 57
click at [447, 432] on span "Select product variants" at bounding box center [422, 431] width 125 height 15
click at [463, 429] on span "Select product variants" at bounding box center [422, 431] width 125 height 15
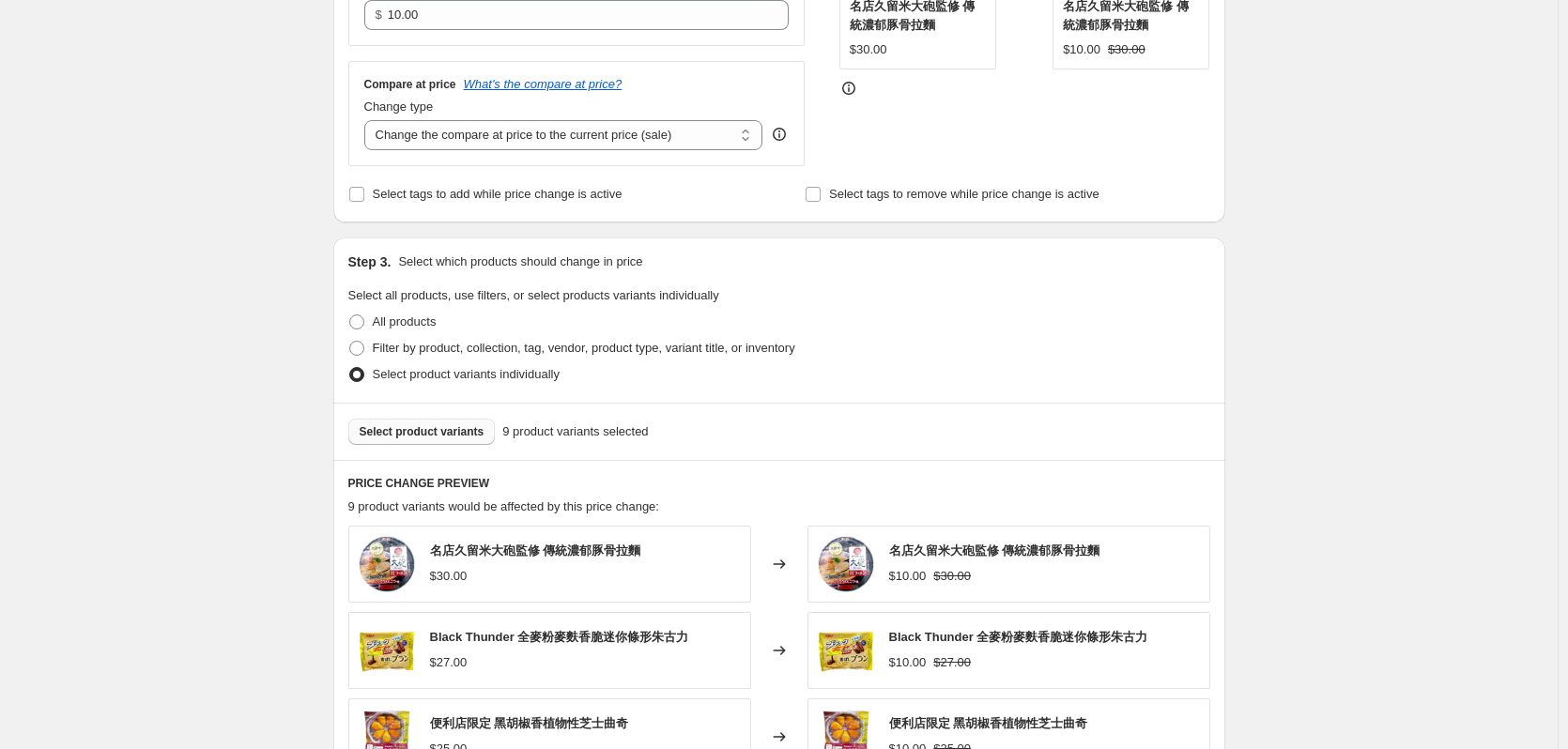
click at [458, 439] on span "Select product variants" at bounding box center [422, 431] width 125 height 15
click at [418, 429] on span "Select product variants" at bounding box center [422, 431] width 125 height 15
click at [406, 438] on span "Select product variants" at bounding box center [422, 431] width 125 height 15
click at [435, 429] on span "Select product variants" at bounding box center [422, 431] width 125 height 15
click at [446, 418] on div "Select product variants 13 product variants selected" at bounding box center [779, 431] width 892 height 57
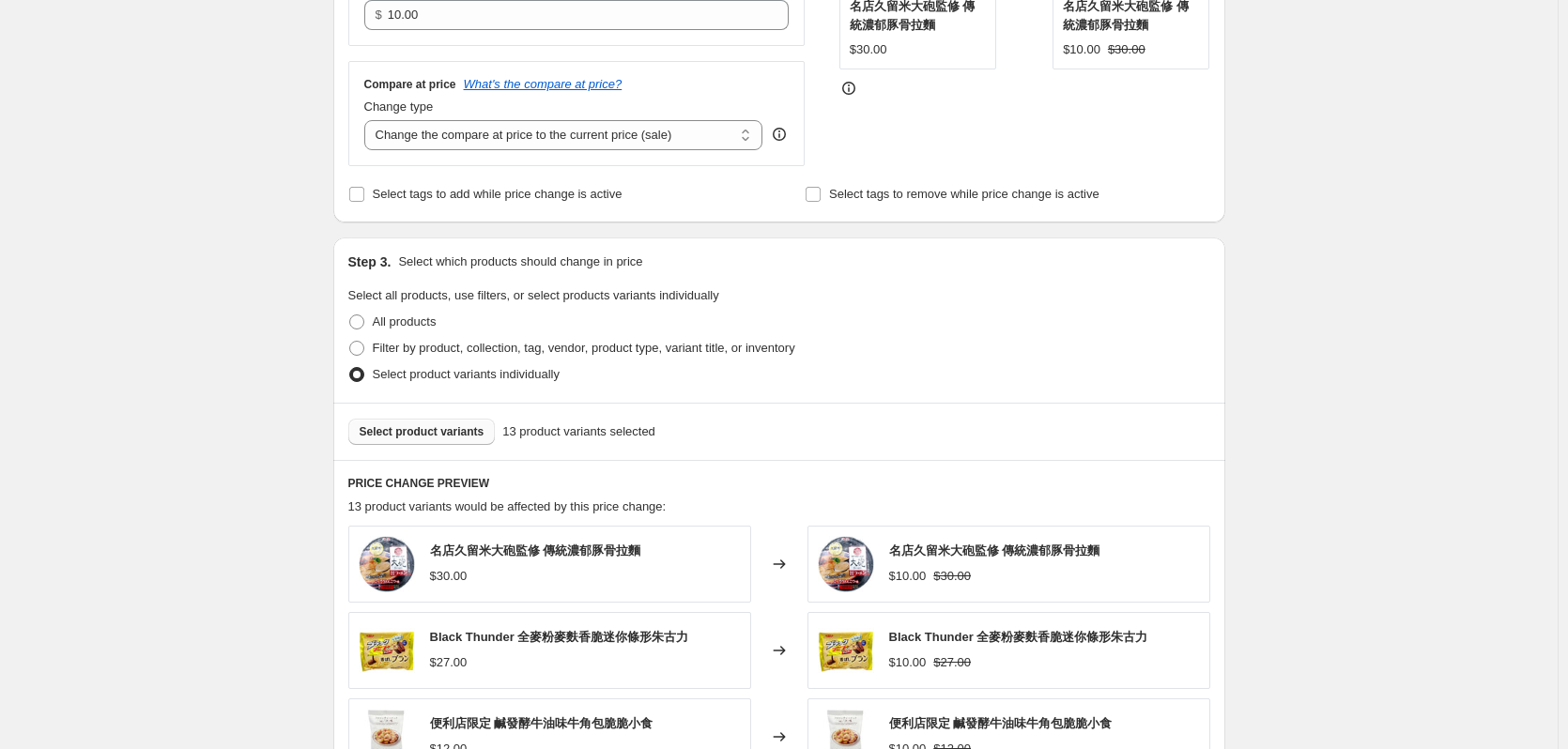
click at [448, 423] on button "Select product variants" at bounding box center [422, 432] width 147 height 26
click at [422, 416] on div "Select product variants 14 product variants selected" at bounding box center [779, 431] width 892 height 57
click at [427, 434] on span "Select product variants" at bounding box center [422, 431] width 125 height 15
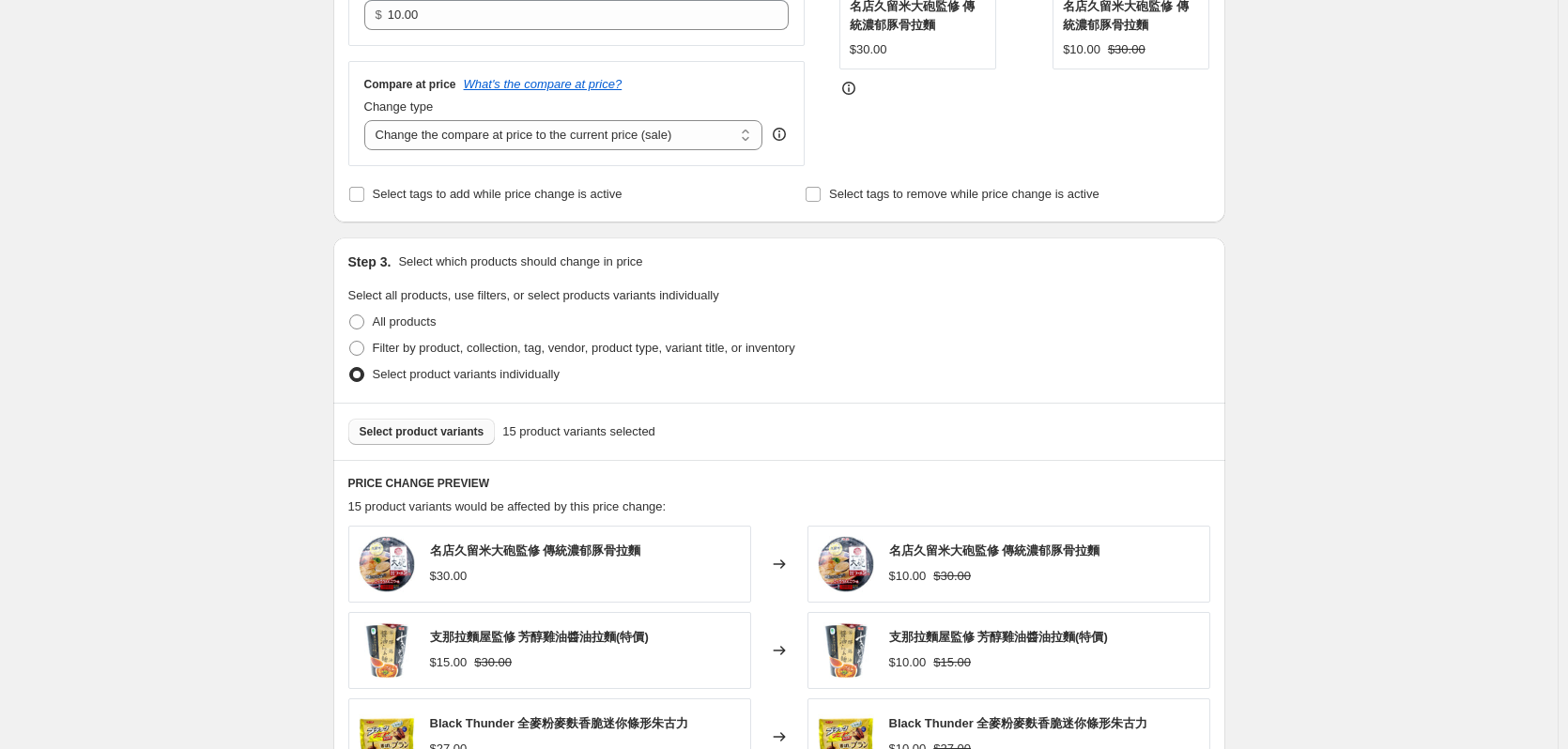
click at [367, 418] on div "Select product variants 15 product variants selected" at bounding box center [779, 431] width 892 height 57
click at [370, 419] on div "Select product variants 15 product variants selected" at bounding box center [779, 431] width 892 height 57
click at [402, 423] on button "Select product variants" at bounding box center [422, 432] width 147 height 26
click at [426, 426] on span "Select product variants" at bounding box center [422, 431] width 125 height 15
click at [455, 441] on button "Select product variants" at bounding box center [422, 432] width 147 height 26
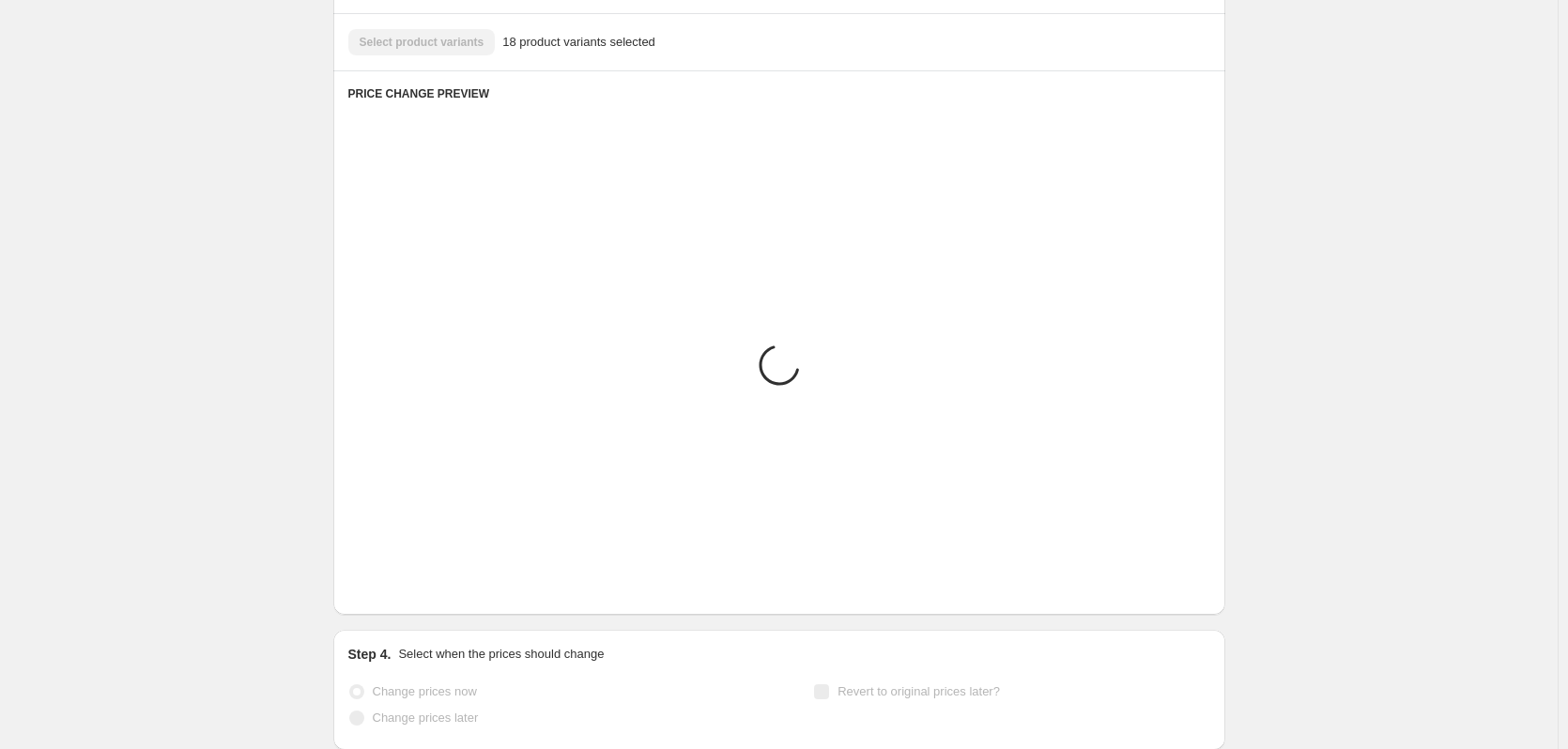
scroll to position [1011, 0]
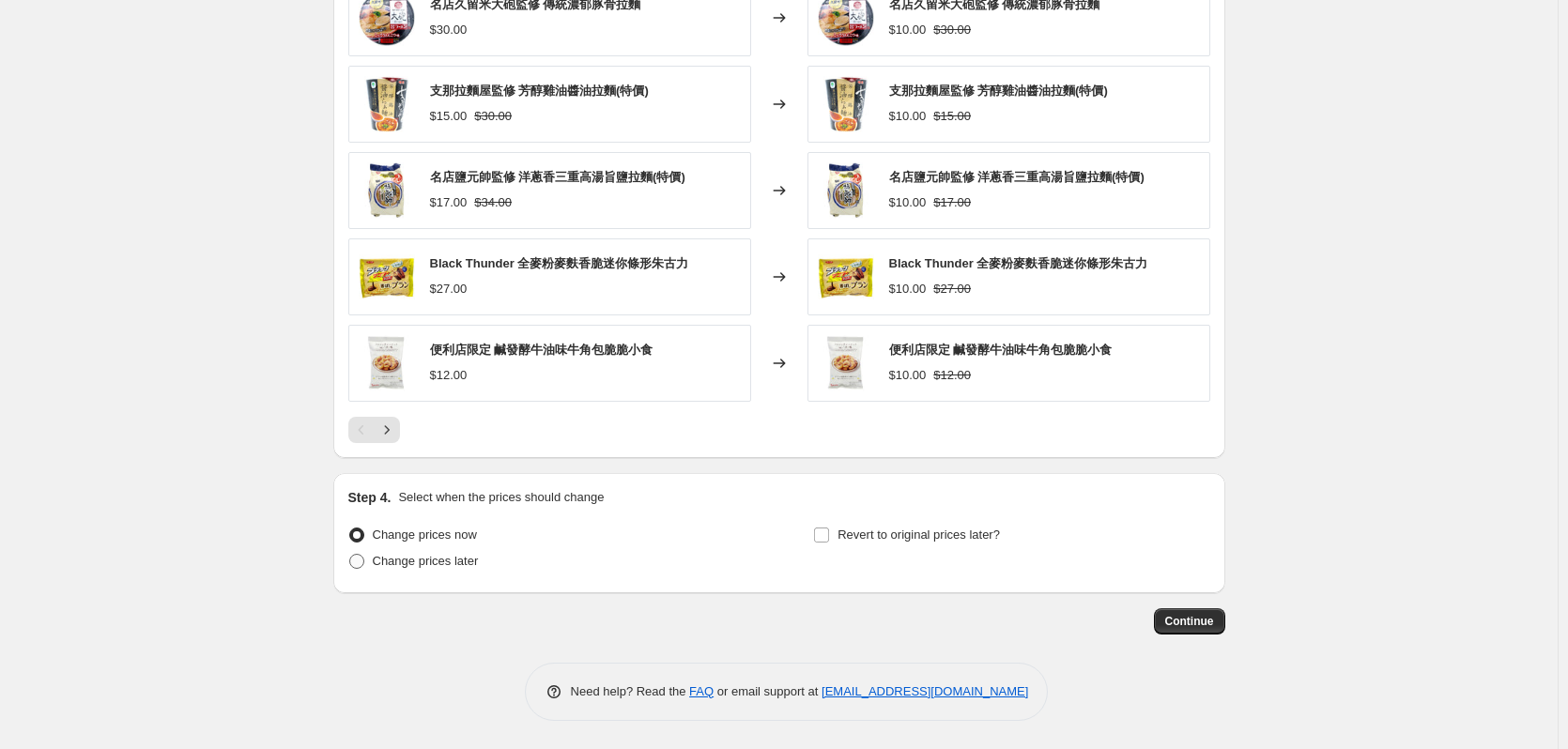
click at [455, 554] on span "Change prices later" at bounding box center [425, 561] width 106 height 15
click at [350, 554] on input "Change prices later" at bounding box center [349, 554] width 1 height 1
radio input "true"
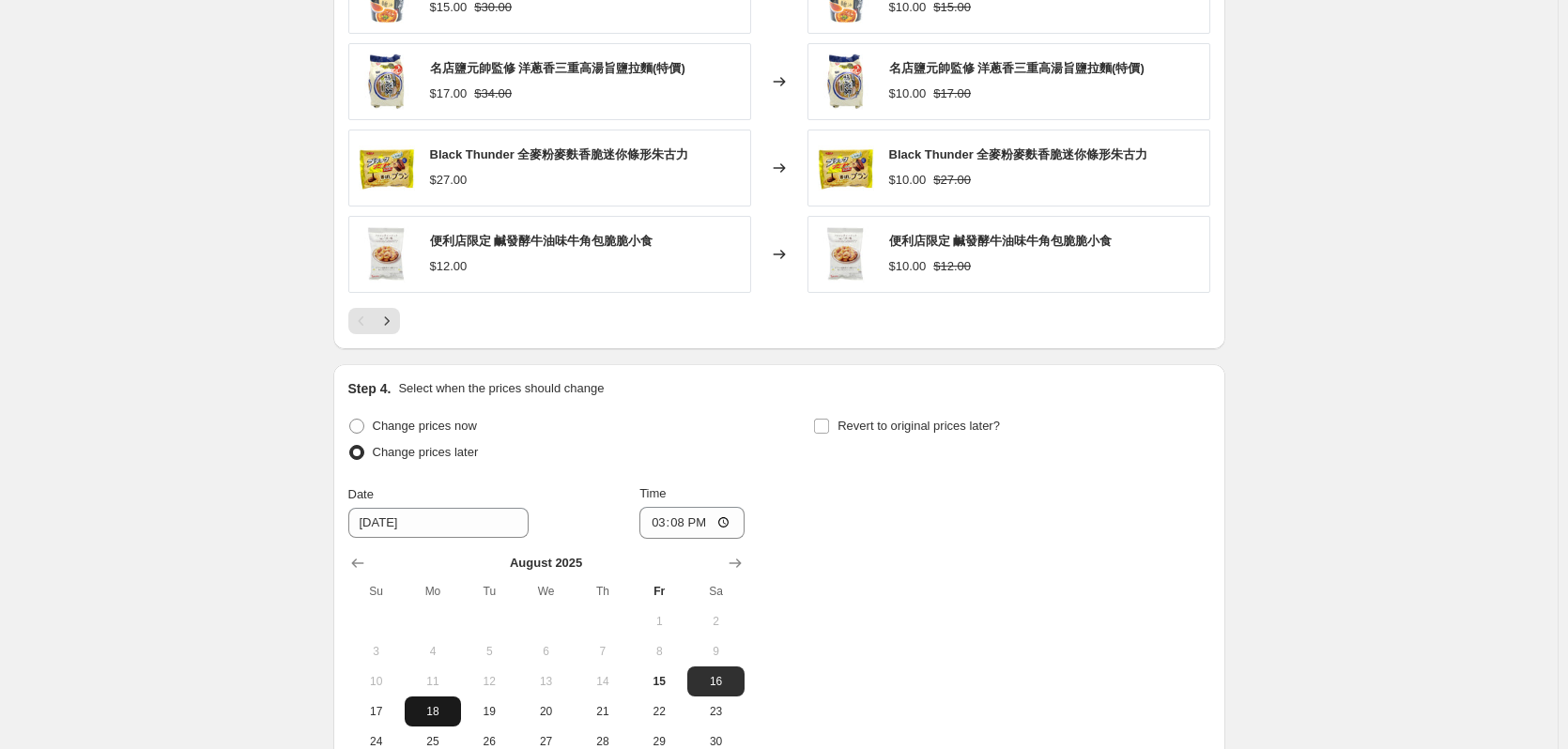
scroll to position [1362, 0]
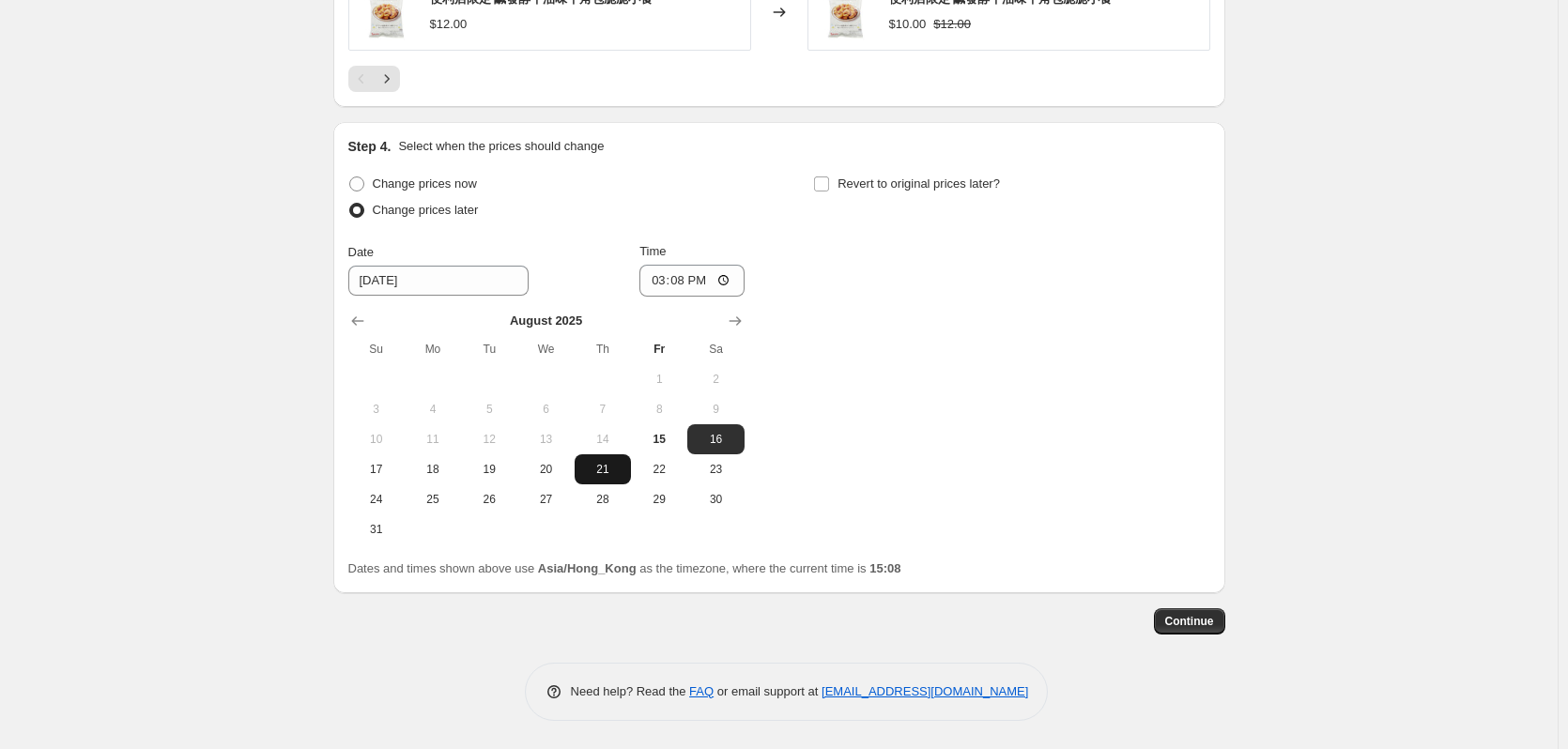
click at [610, 482] on button "21" at bounding box center [603, 469] width 56 height 30
type input "[DATE]"
click at [688, 281] on input "15:08" at bounding box center [692, 280] width 105 height 32
click at [681, 276] on input "10:00" at bounding box center [692, 280] width 105 height 32
type input "00:00"
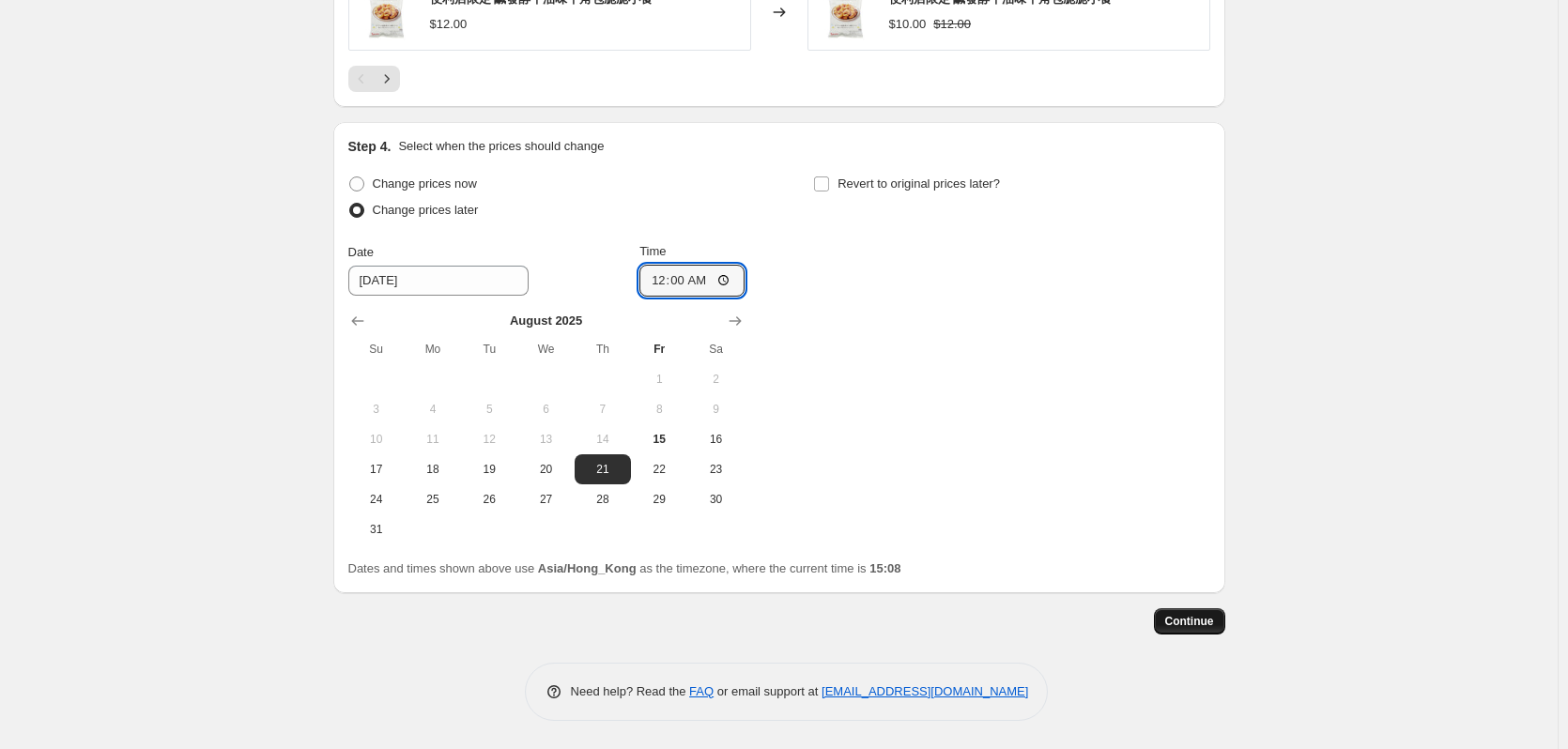
click at [1192, 623] on span "Continue" at bounding box center [1190, 621] width 49 height 15
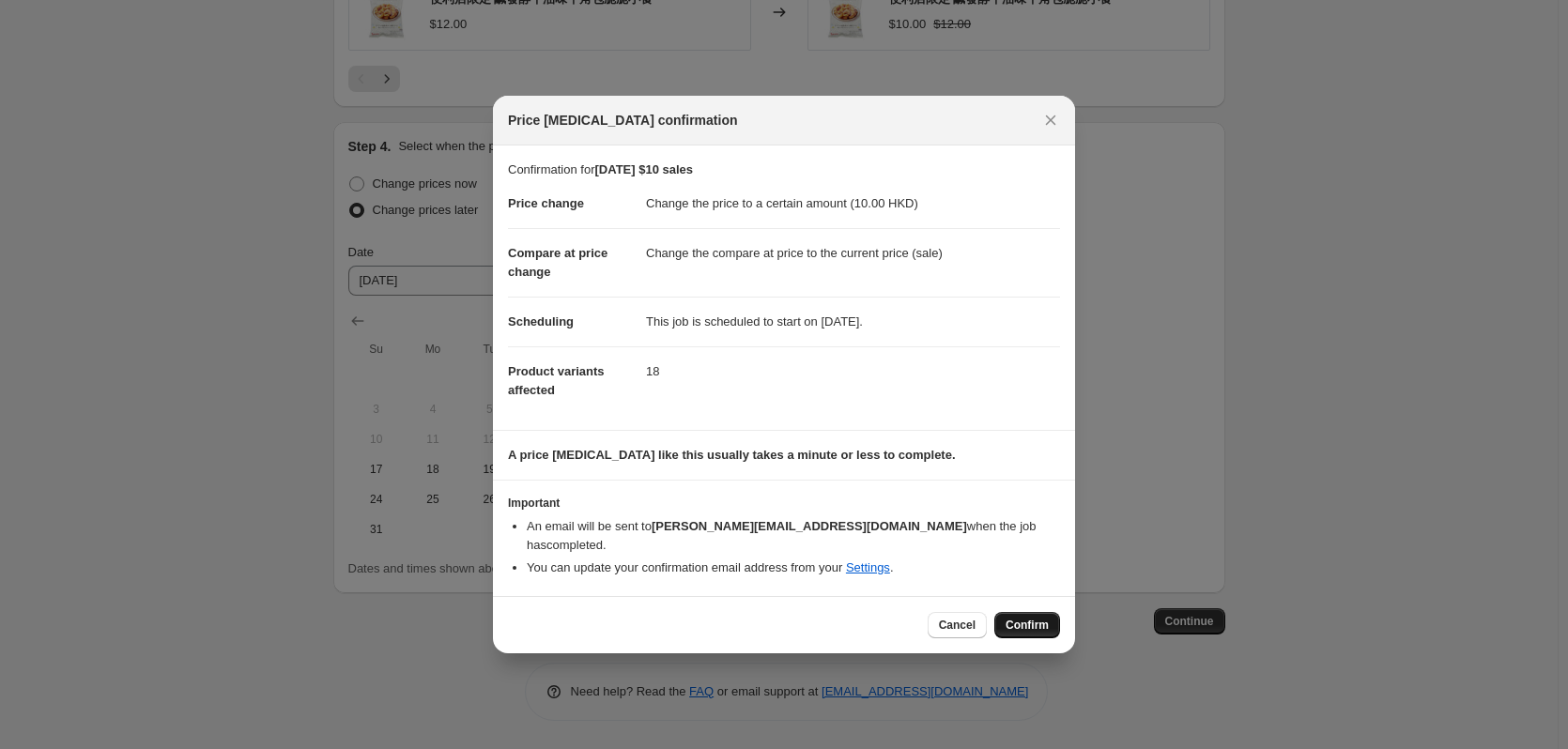
click at [1054, 613] on button "Confirm" at bounding box center [1028, 625] width 66 height 26
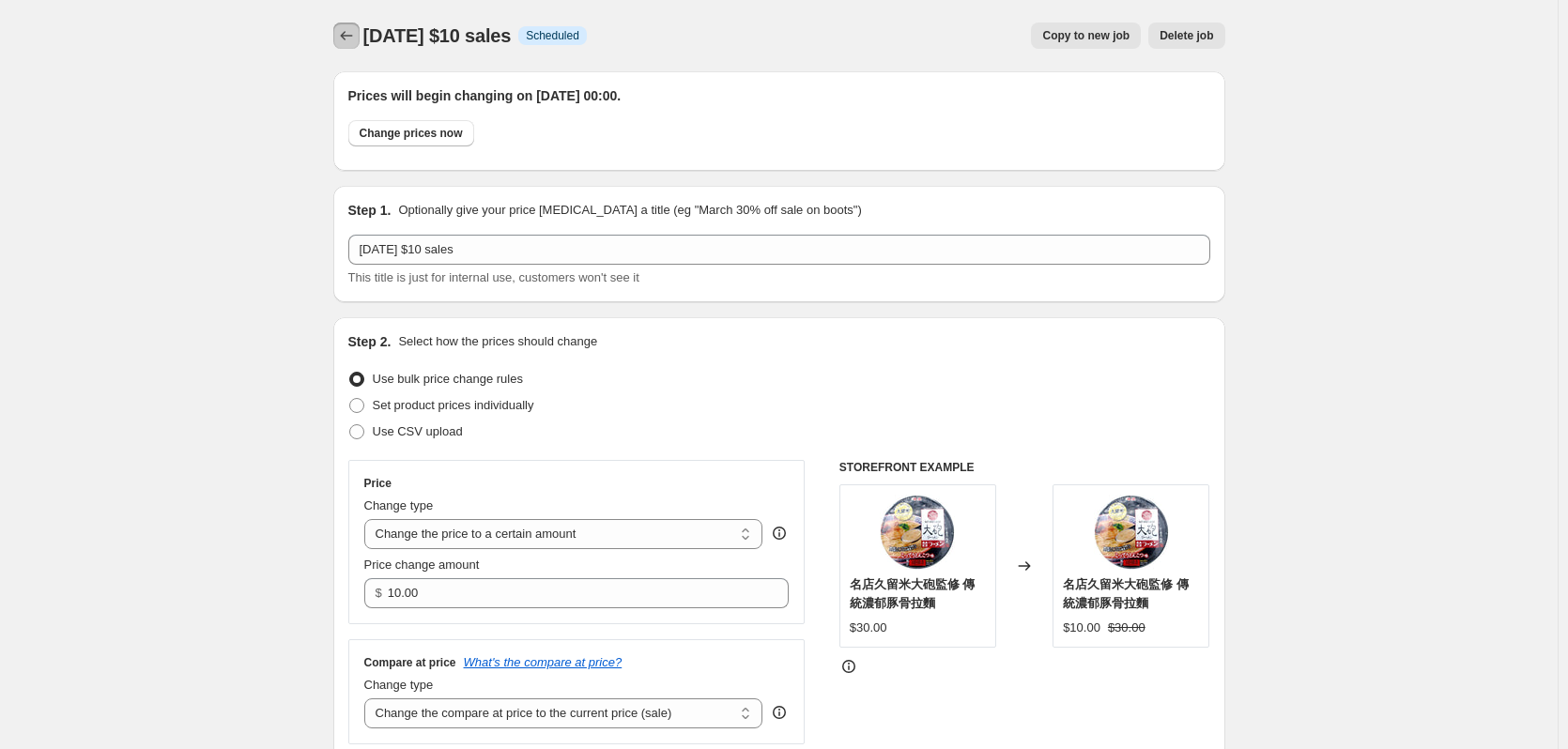
click at [353, 39] on icon "Price change jobs" at bounding box center [345, 35] width 18 height 18
